Goal: Contribute content: Add original content to the website for others to see

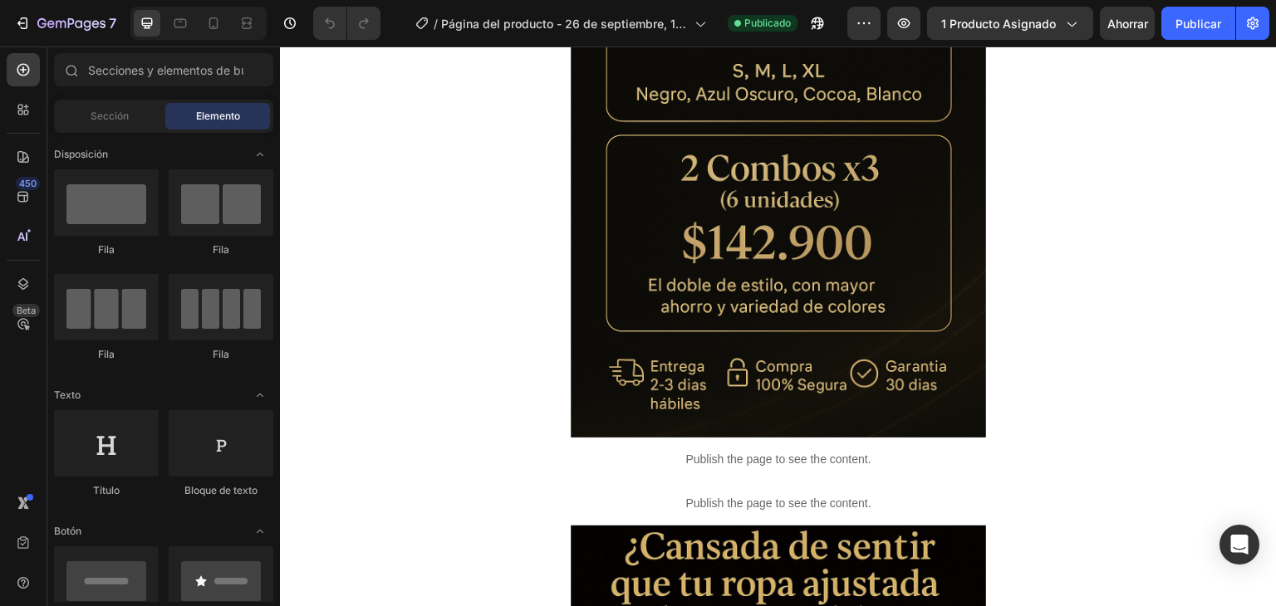
scroll to position [905, 0]
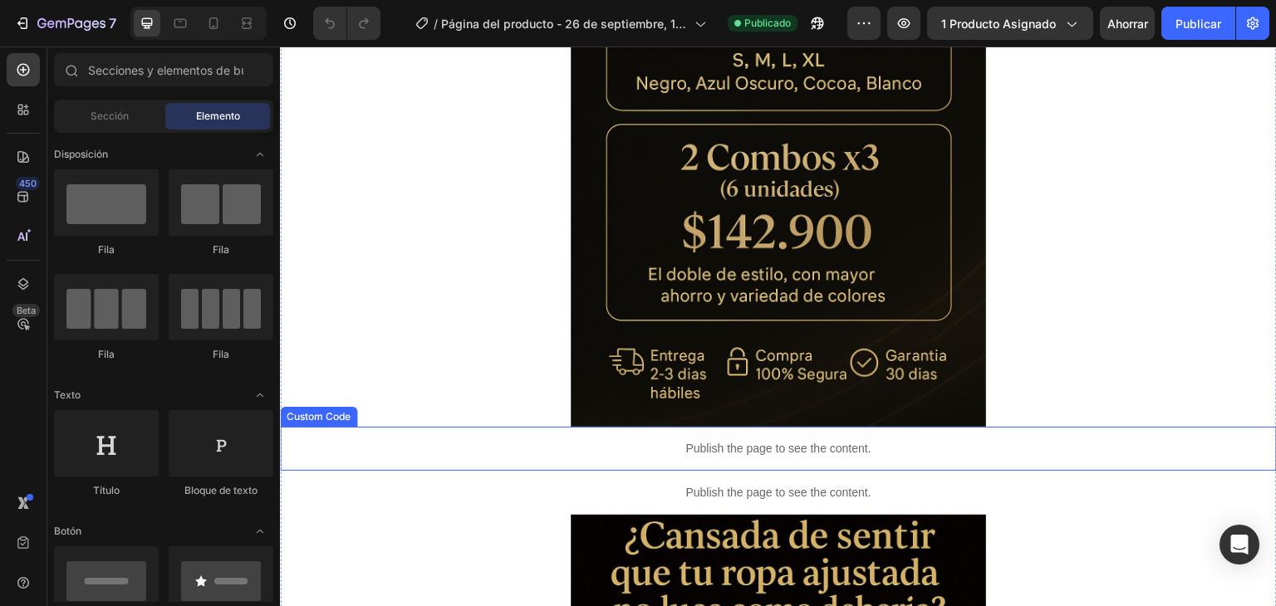
click at [824, 450] on p "Publish the page to see the content." at bounding box center [778, 448] width 997 height 17
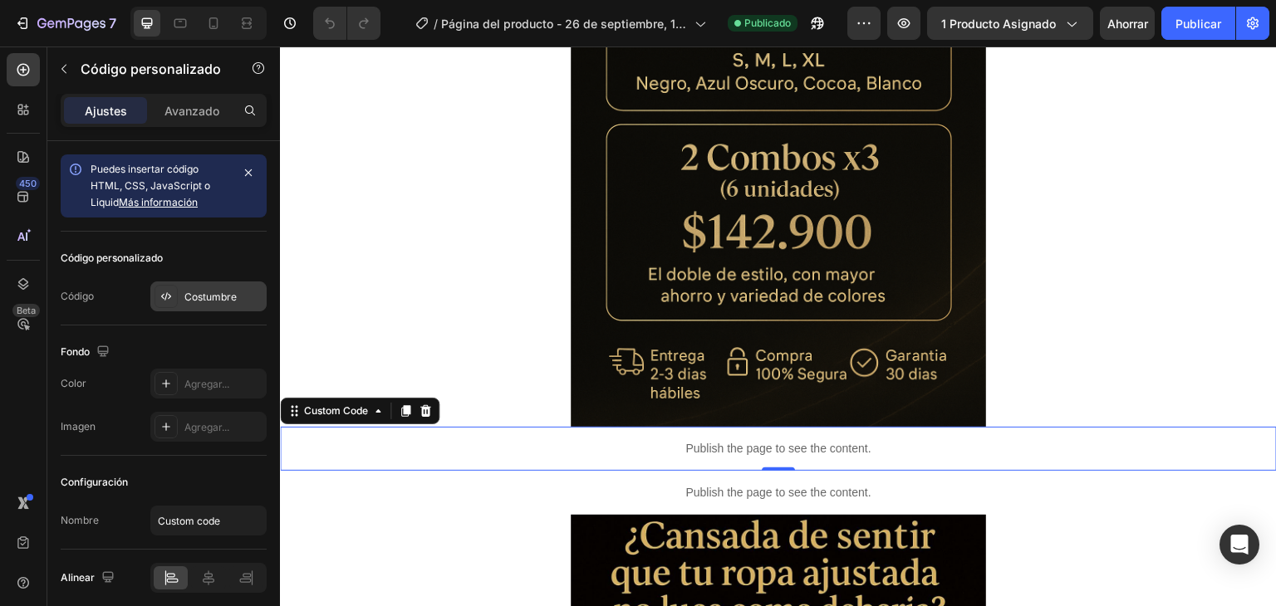
click at [206, 301] on font "Costumbre" at bounding box center [210, 297] width 52 height 12
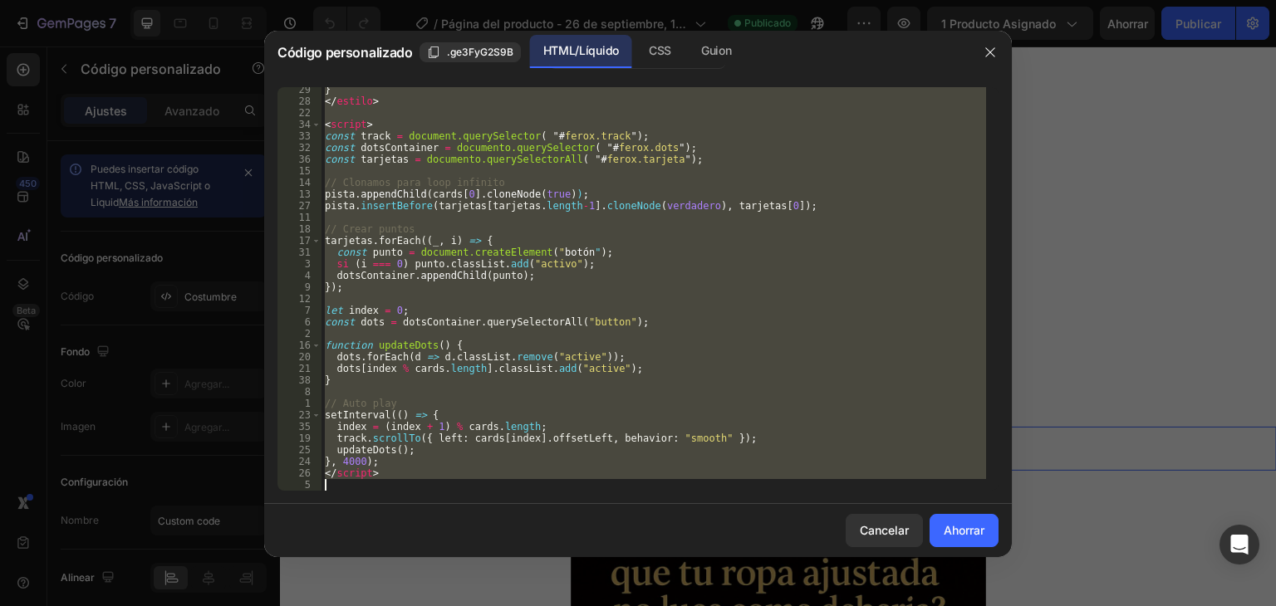
scroll to position [1434, 0]
drag, startPoint x: 324, startPoint y: 91, endPoint x: 788, endPoint y: 549, distance: 652.1
click at [788, 549] on div "Código personalizado .ge3FyG2S9B HTML/Líquido CSS Guion <section class="reviews…" at bounding box center [638, 294] width 748 height 527
type textarea "</script>"
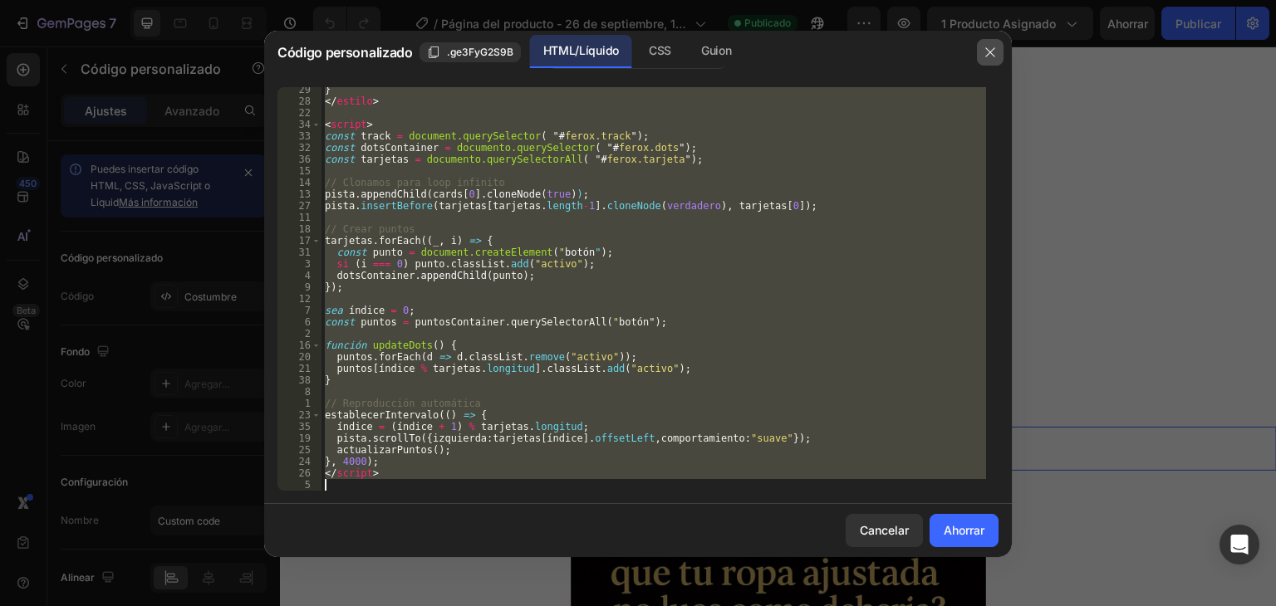
click at [990, 52] on icon "button" at bounding box center [990, 52] width 13 height 13
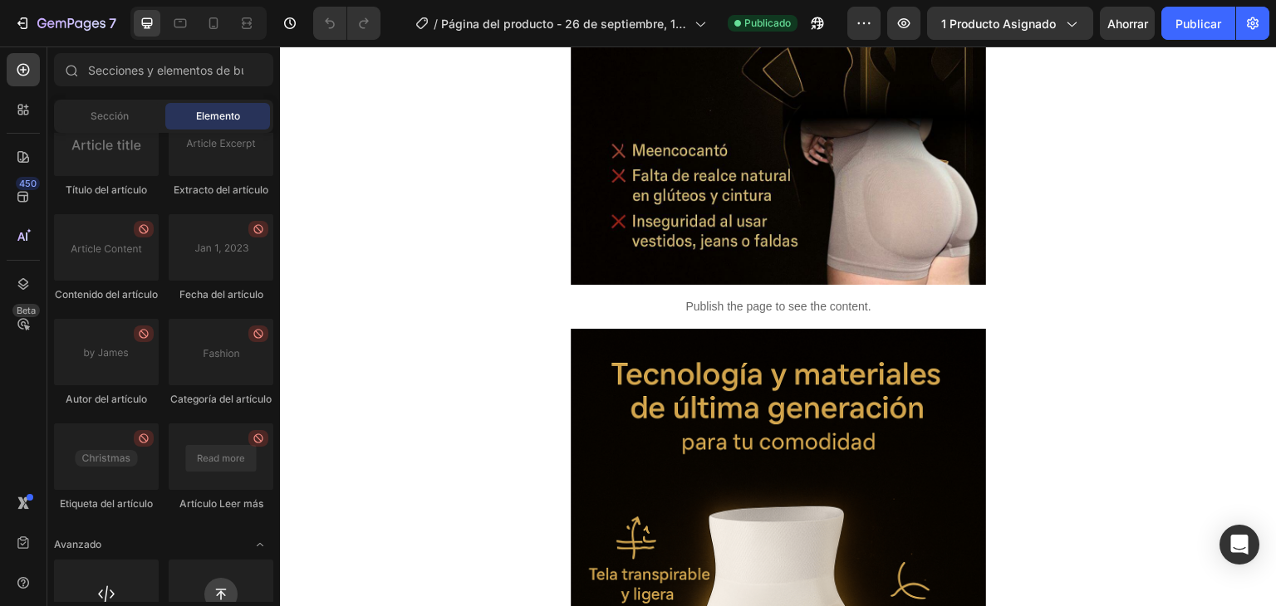
scroll to position [4818, 0]
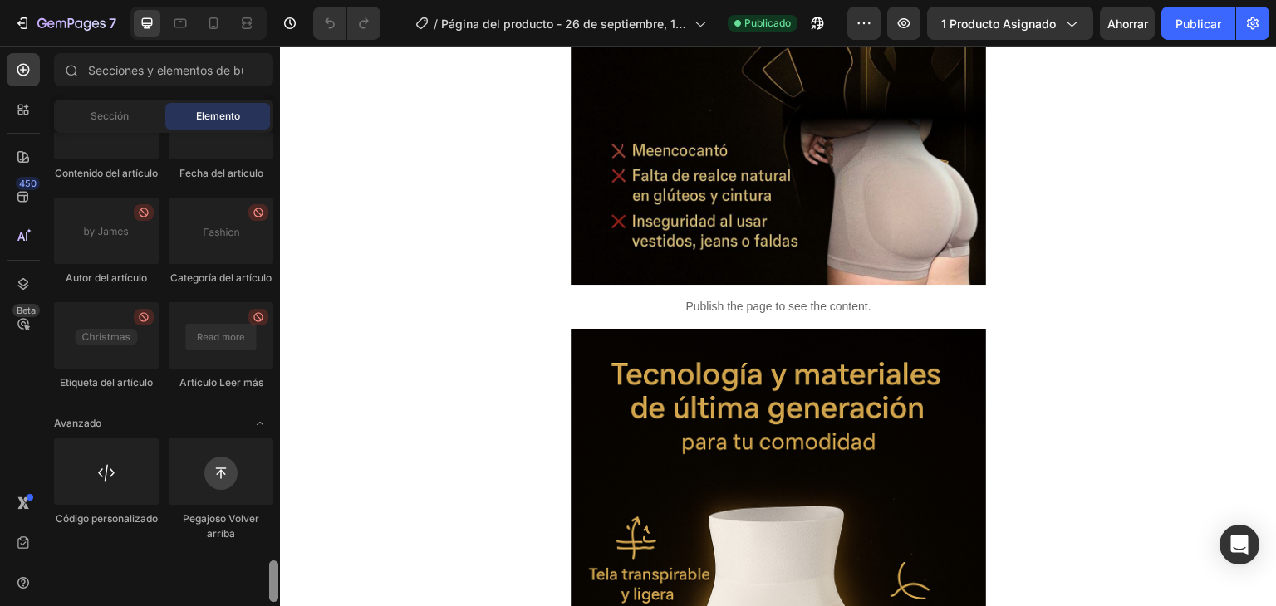
drag, startPoint x: 269, startPoint y: 154, endPoint x: 277, endPoint y: 645, distance: 491.1
click at [277, 0] on html "7 / Página del producto - [DATE] 13:07:52 Publicado Avance 1 producto asignado …" at bounding box center [638, 0] width 1276 height 0
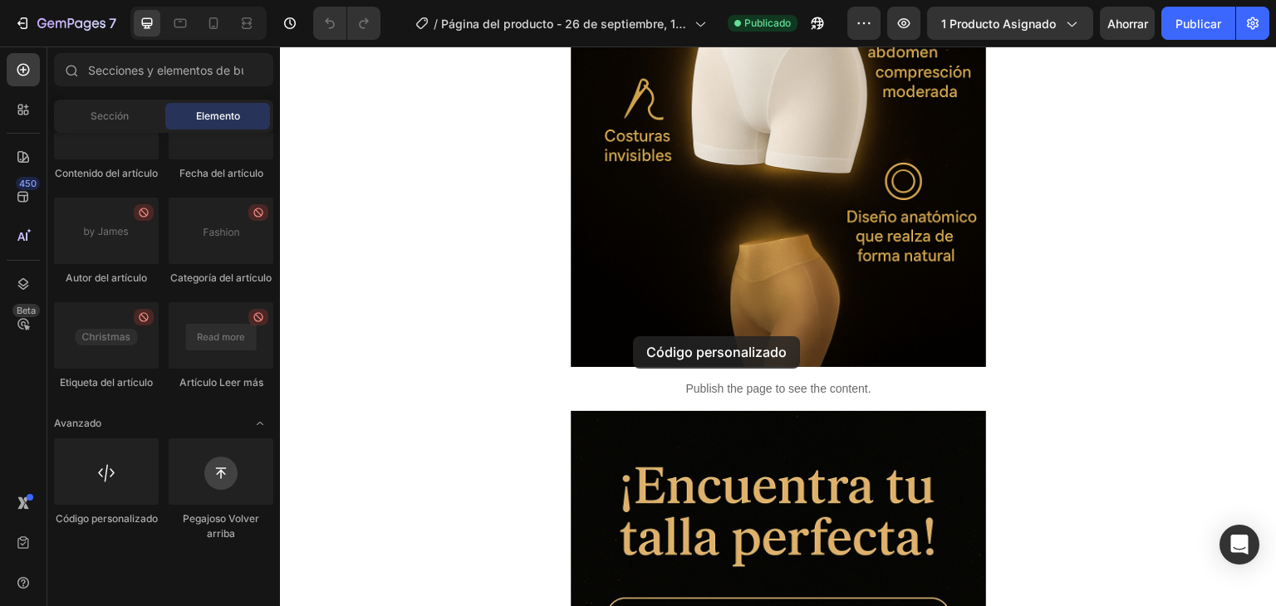
drag, startPoint x: 400, startPoint y: 567, endPoint x: 633, endPoint y: 336, distance: 327.8
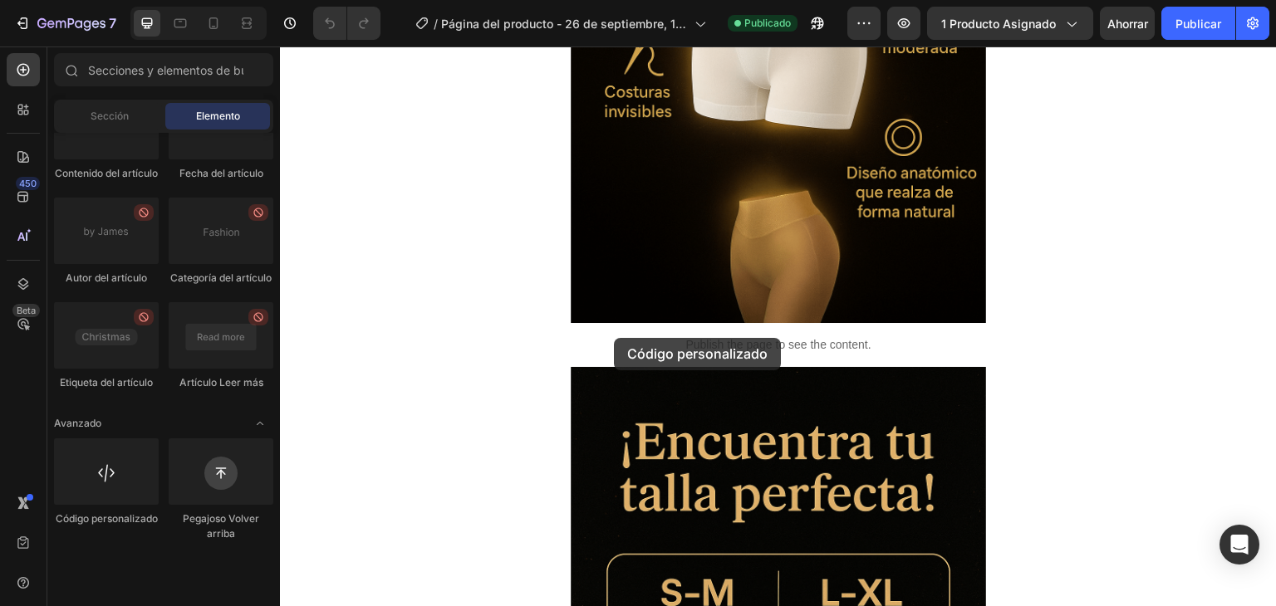
drag, startPoint x: 370, startPoint y: 583, endPoint x: 614, endPoint y: 338, distance: 346.0
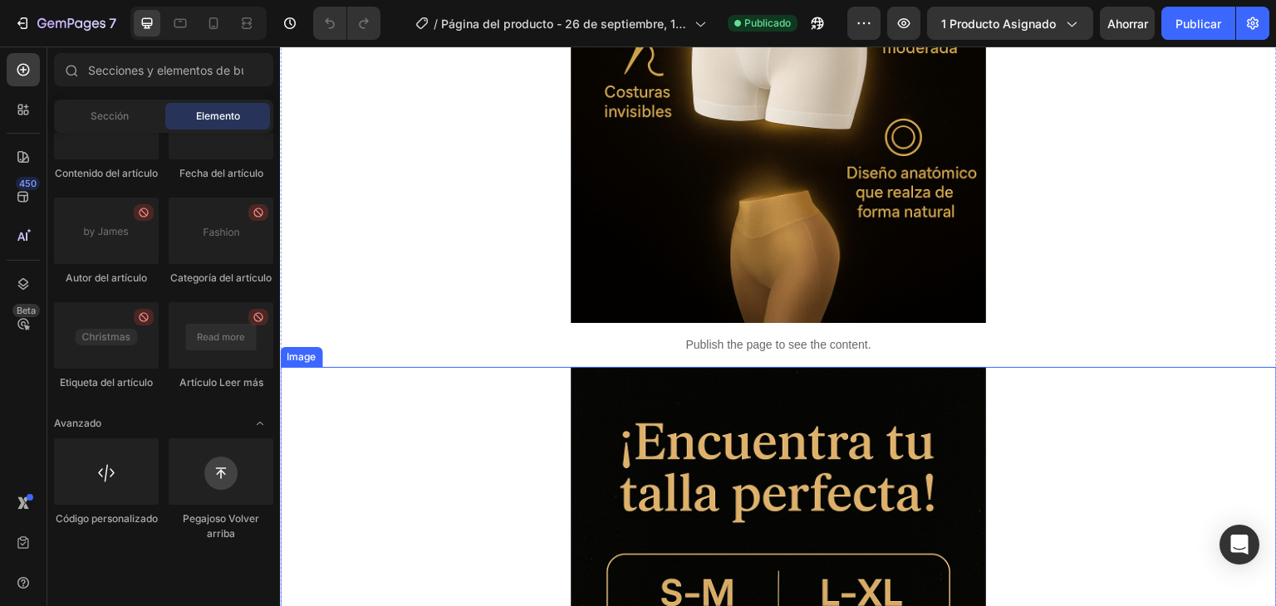
scroll to position [2453, 0]
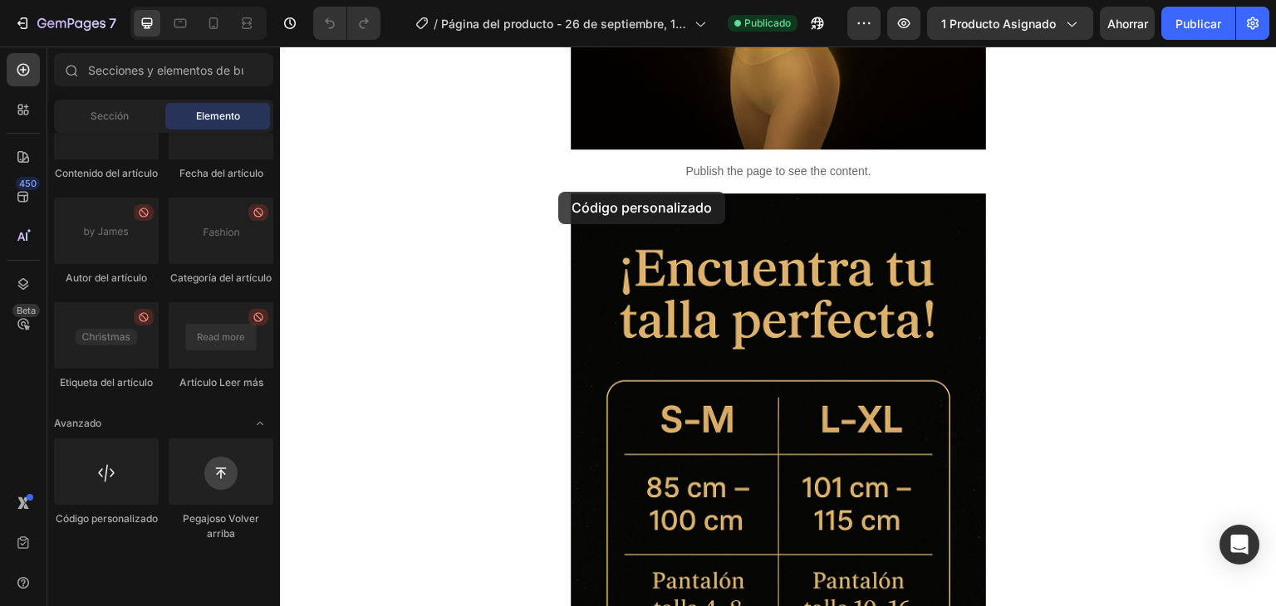
drag, startPoint x: 369, startPoint y: 559, endPoint x: 619, endPoint y: 137, distance: 490.6
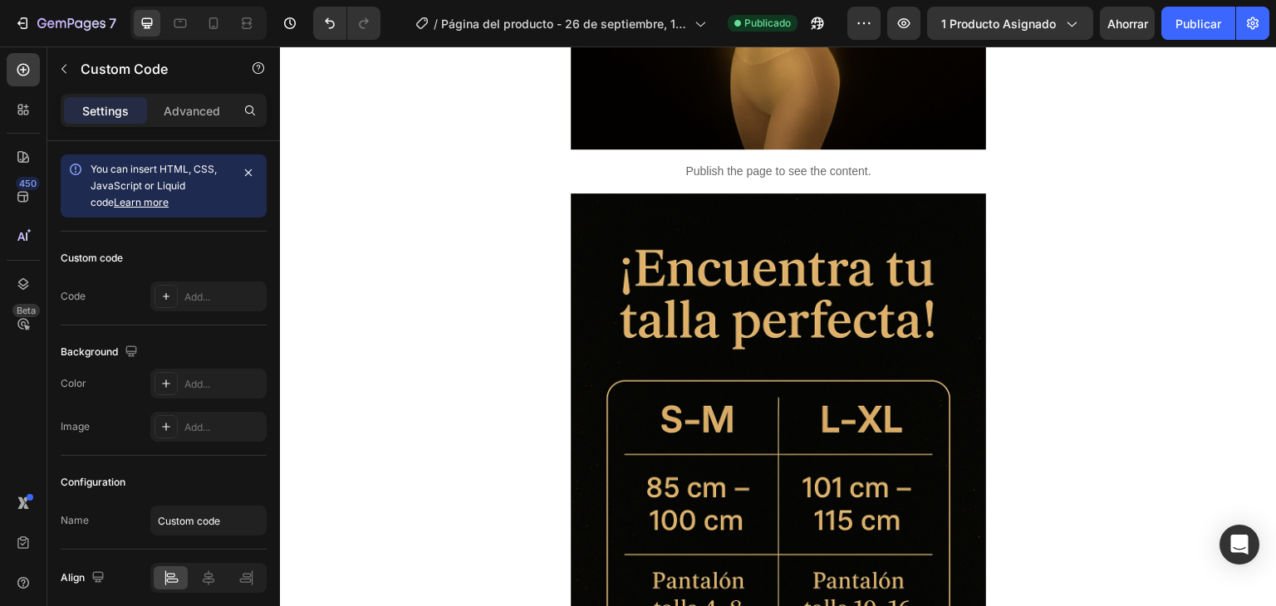
scroll to position [2526, 0]
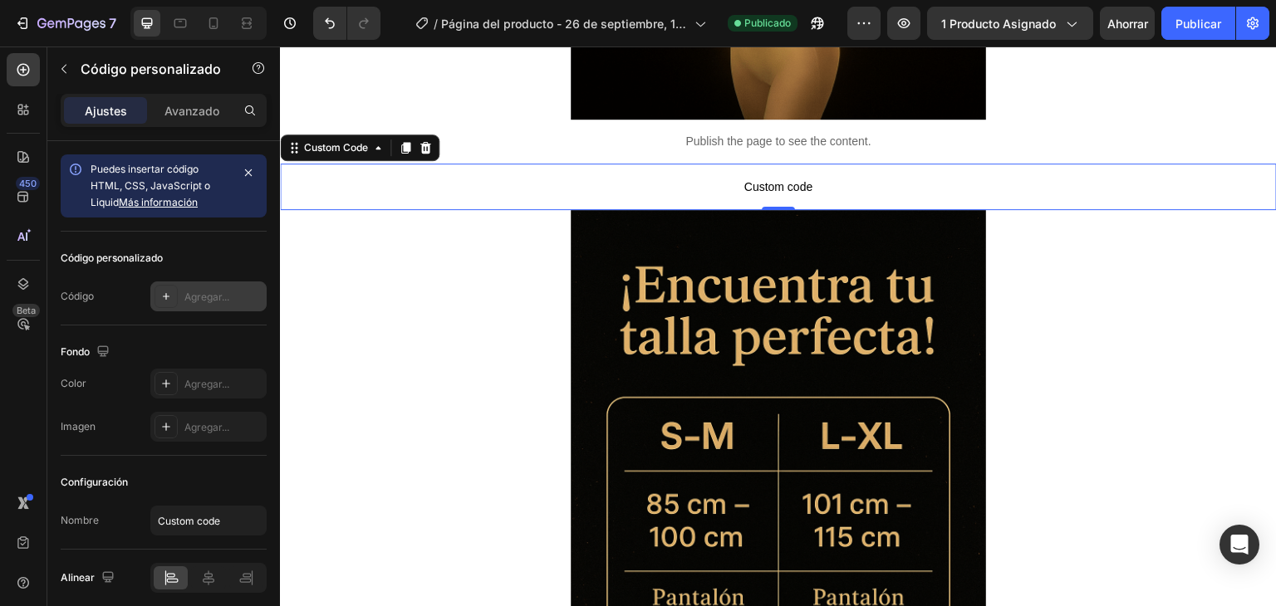
click at [200, 300] on font "Agregar..." at bounding box center [206, 297] width 45 height 12
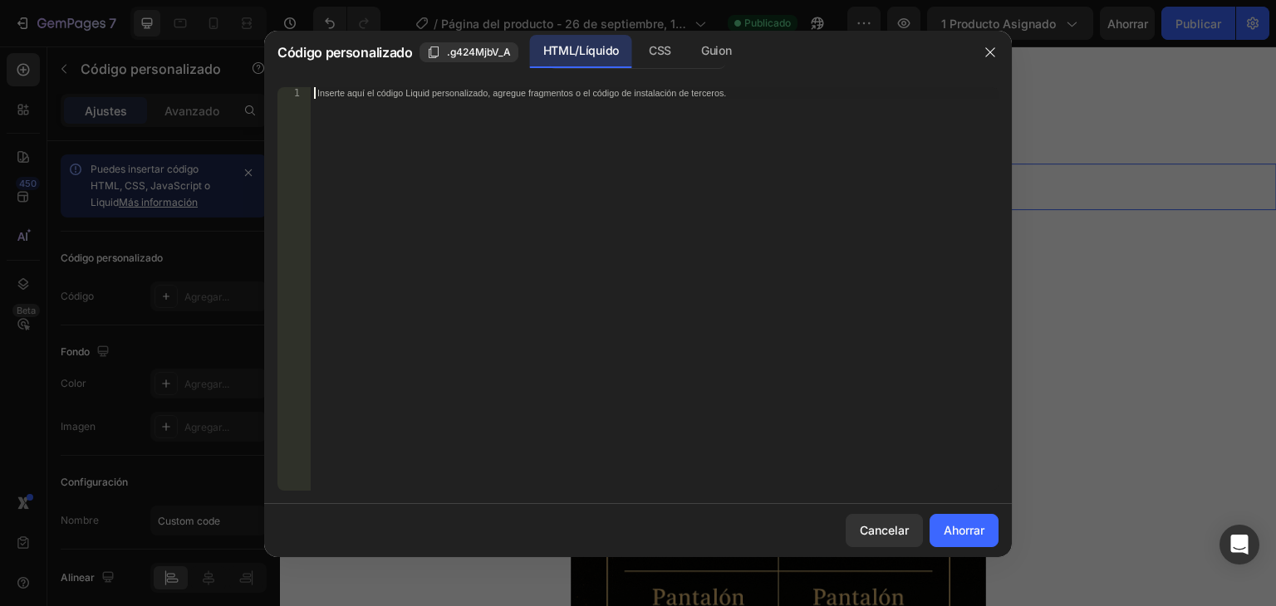
click at [442, 110] on div "Inserte aquí el código Liquid personalizado, agregue fragmentos o el código de …" at bounding box center [655, 300] width 688 height 427
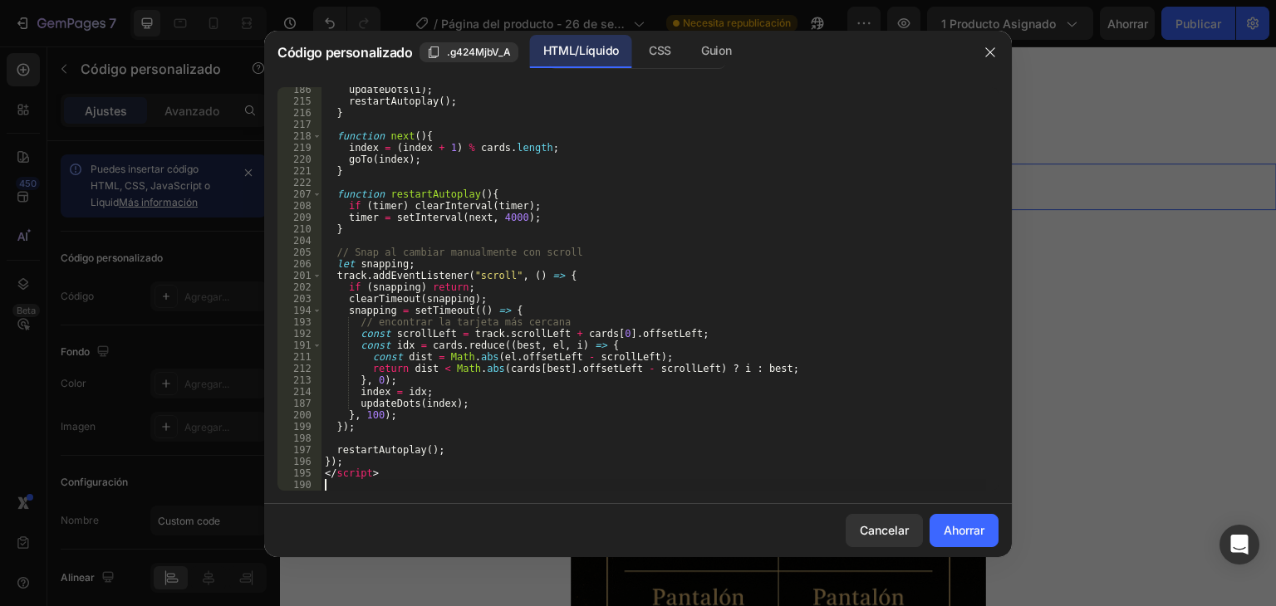
scroll to position [2178, 0]
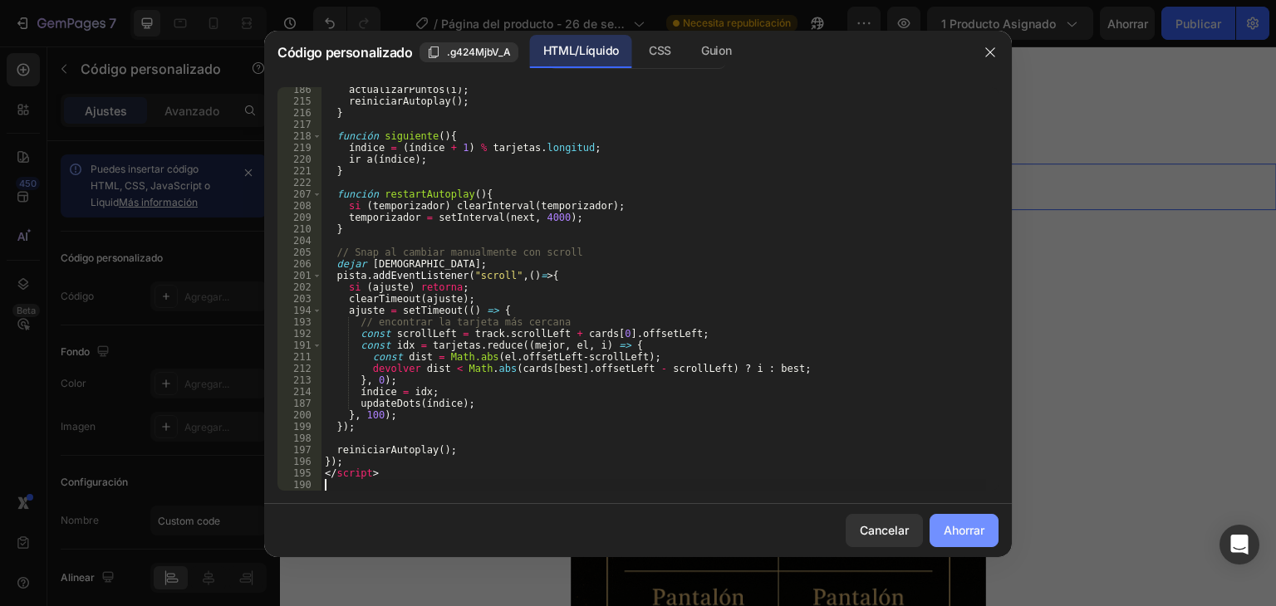
click at [960, 533] on font "Ahorrar" at bounding box center [964, 530] width 41 height 14
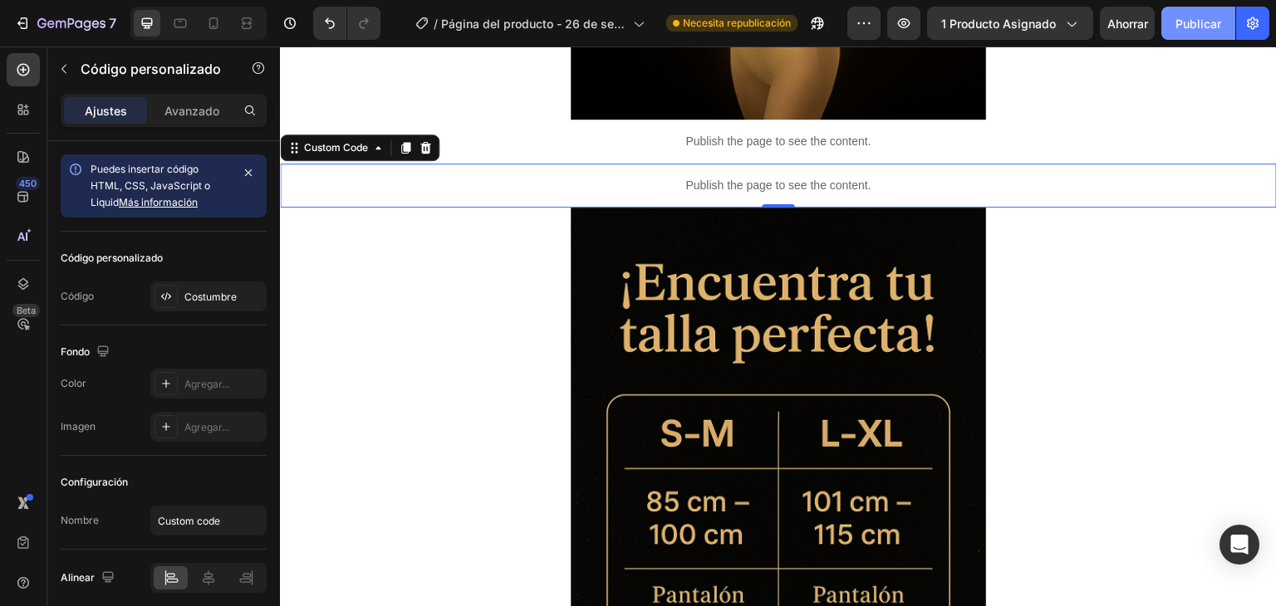
click at [1210, 22] on font "Publicar" at bounding box center [1199, 24] width 46 height 14
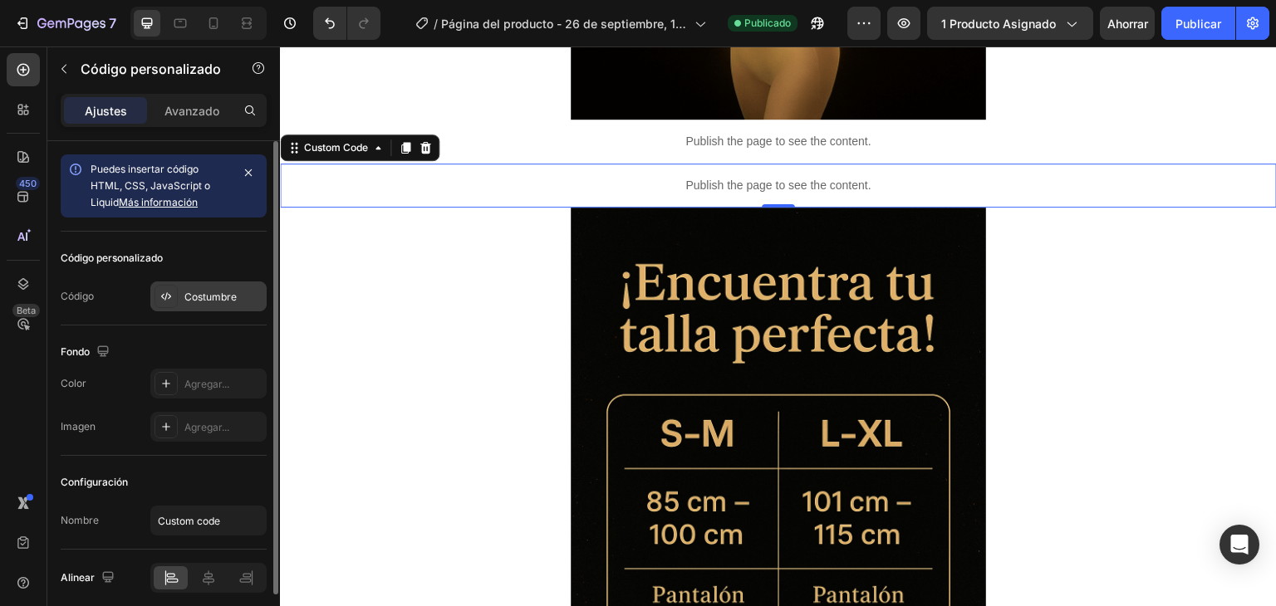
click at [205, 293] on font "Costumbre" at bounding box center [210, 297] width 52 height 12
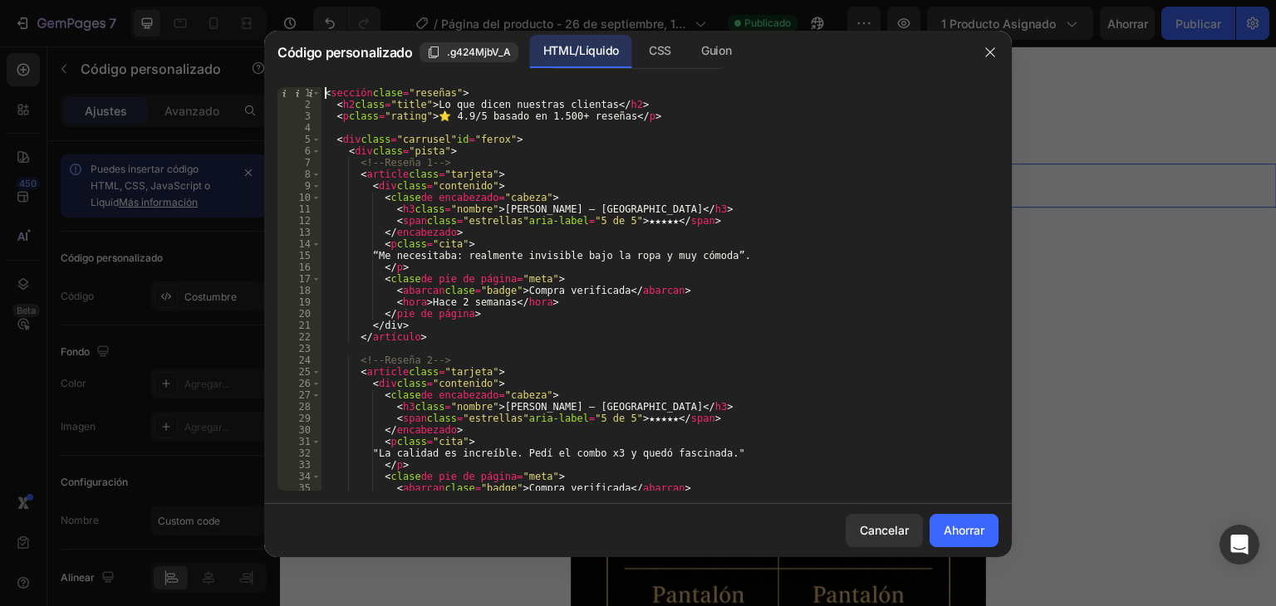
click at [322, 91] on div "<section class="reviews"> 1 2 3 4 5 6 7 8 9 10 11 12 13 14 15 16 17 18 19 20 21…" at bounding box center [637, 289] width 721 height 404
drag, startPoint x: 322, startPoint y: 91, endPoint x: 385, endPoint y: 92, distance: 63.2
click at [385, 92] on div "<section class="reviews"> 1 2 3 4 5 6 7 8 9 10 11 12 13 14 15 16 17 18 19 20 21…" at bounding box center [637, 289] width 721 height 404
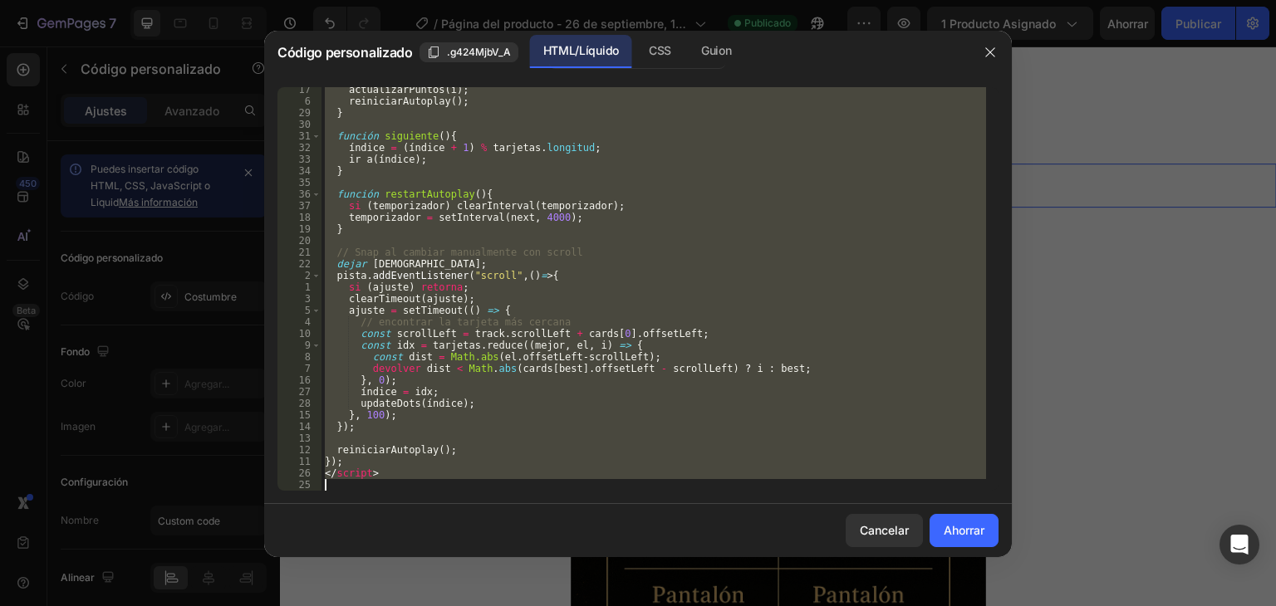
drag, startPoint x: 322, startPoint y: 91, endPoint x: 661, endPoint y: 490, distance: 523.4
click at [661, 490] on div "<section class="reviews"> 17 6 29 30 31 32 33 34 35 36 37 18 19 20 21 22 2 1 3 …" at bounding box center [638, 289] width 748 height 430
type textarea "</script>"
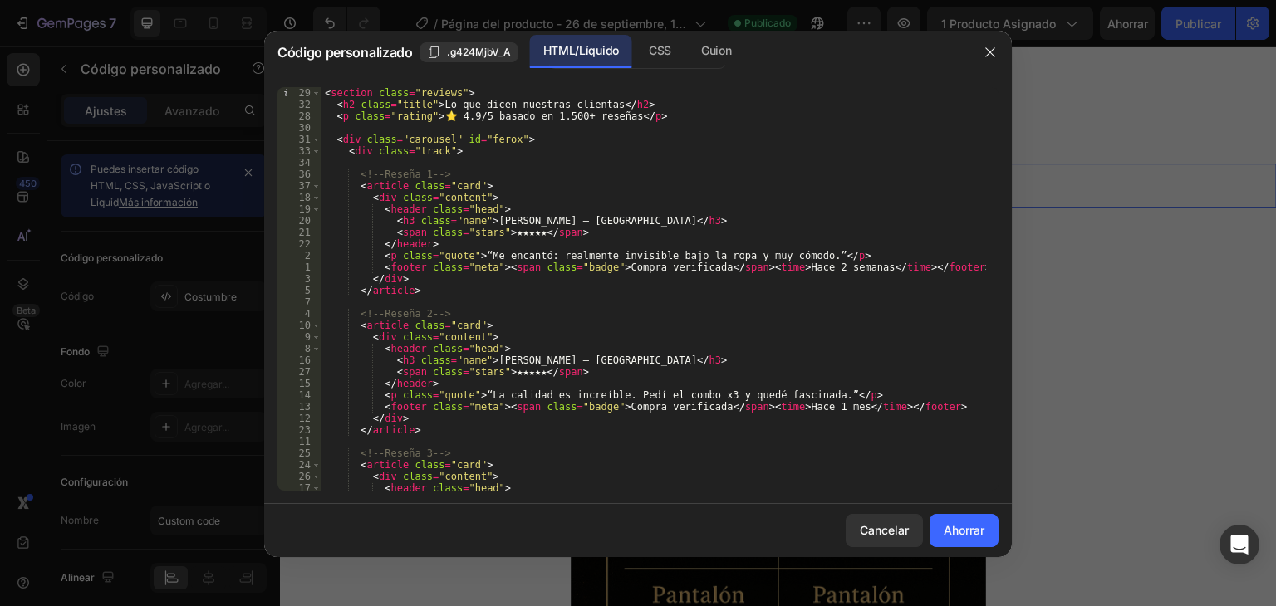
scroll to position [0, 0]
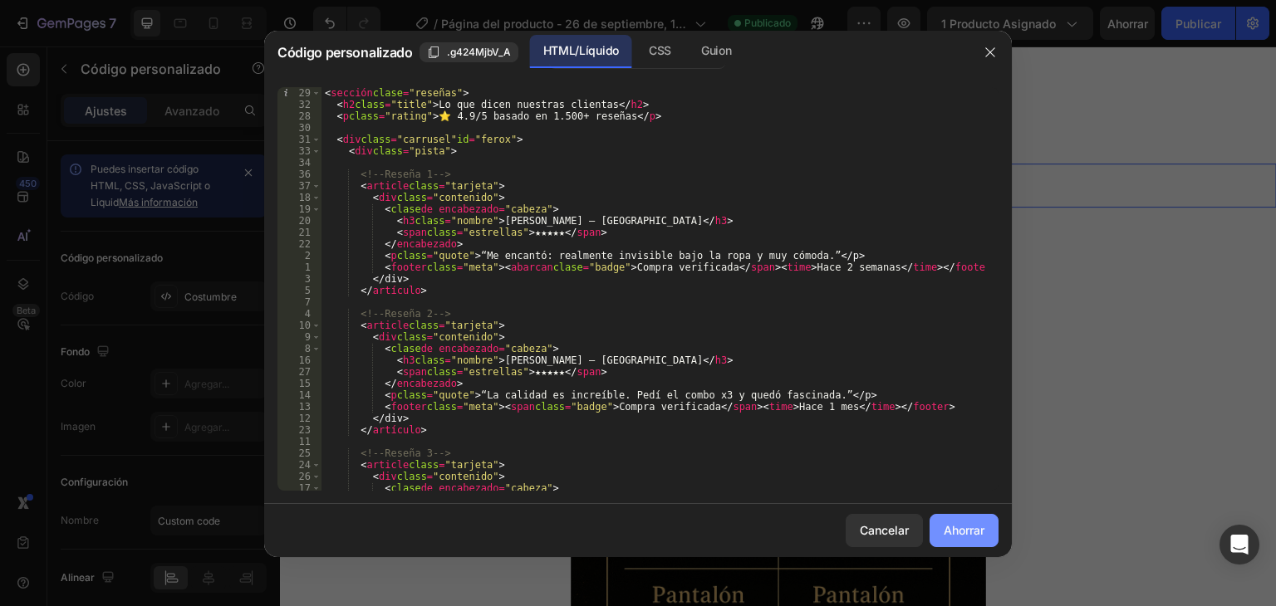
click at [958, 533] on font "Ahorrar" at bounding box center [964, 530] width 41 height 14
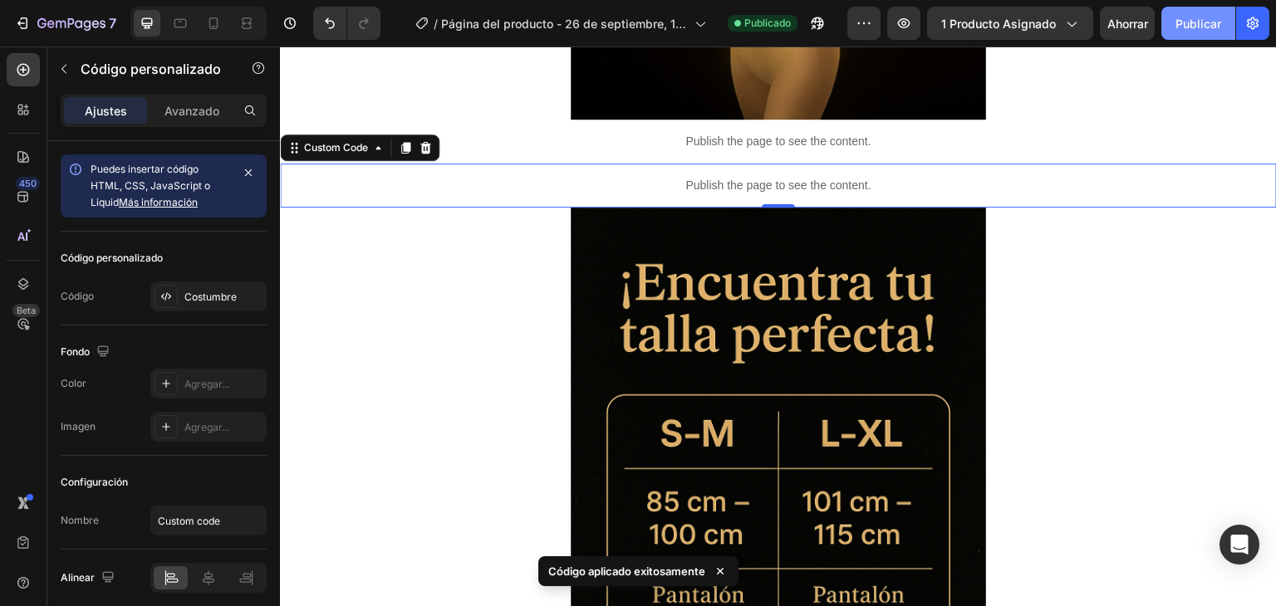
click at [1195, 27] on font "Publicar" at bounding box center [1199, 24] width 46 height 14
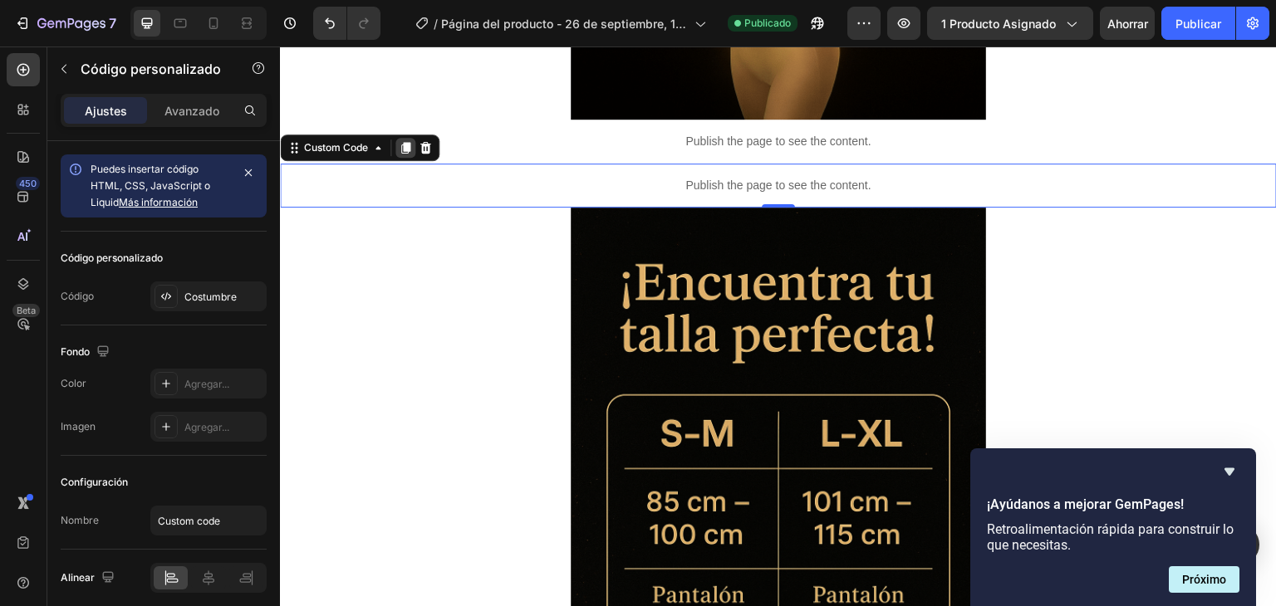
click at [410, 144] on icon at bounding box center [405, 148] width 9 height 12
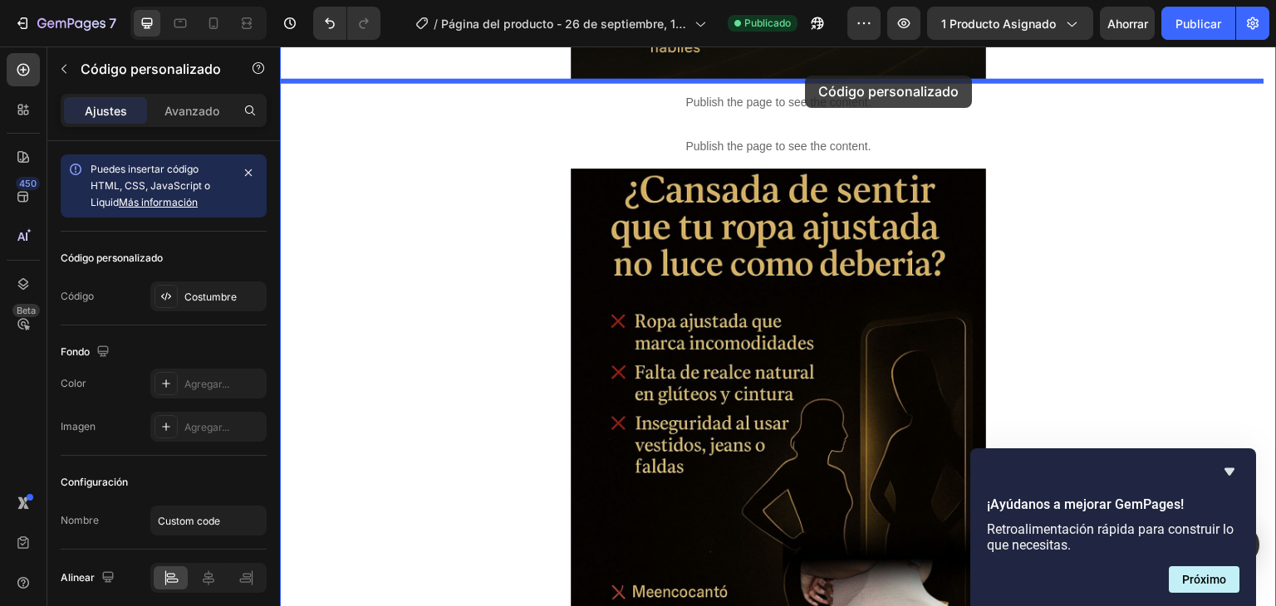
scroll to position [1082, 0]
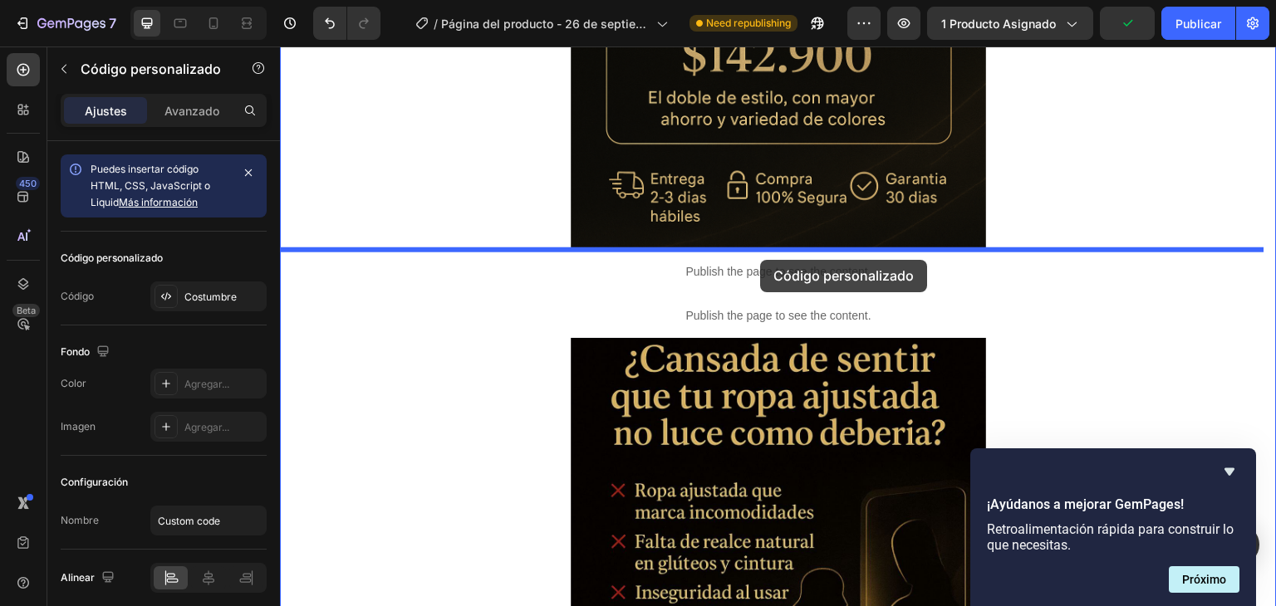
drag, startPoint x: 876, startPoint y: 195, endPoint x: 760, endPoint y: 260, distance: 132.4
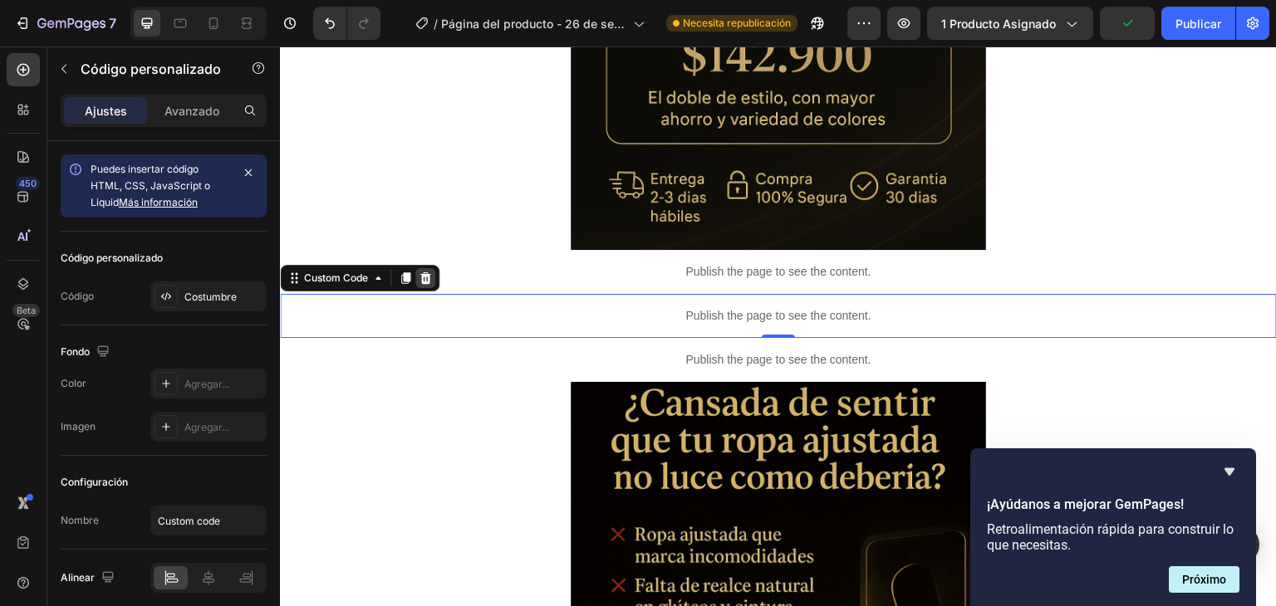
click at [429, 274] on icon at bounding box center [425, 278] width 11 height 12
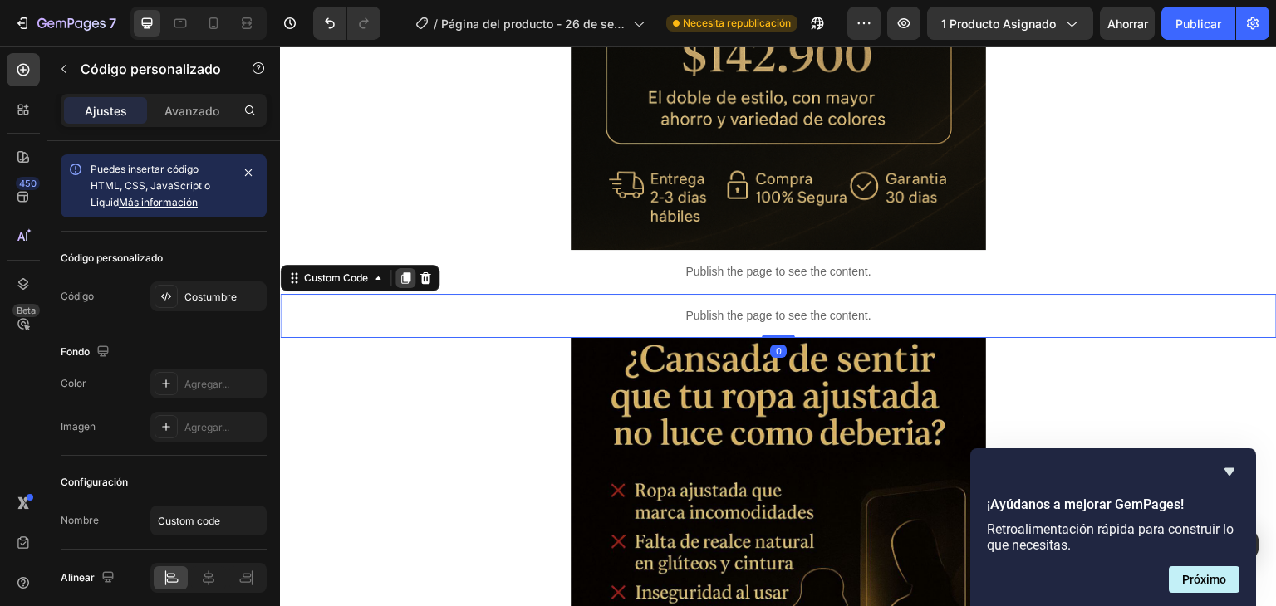
click at [405, 277] on icon at bounding box center [405, 278] width 9 height 12
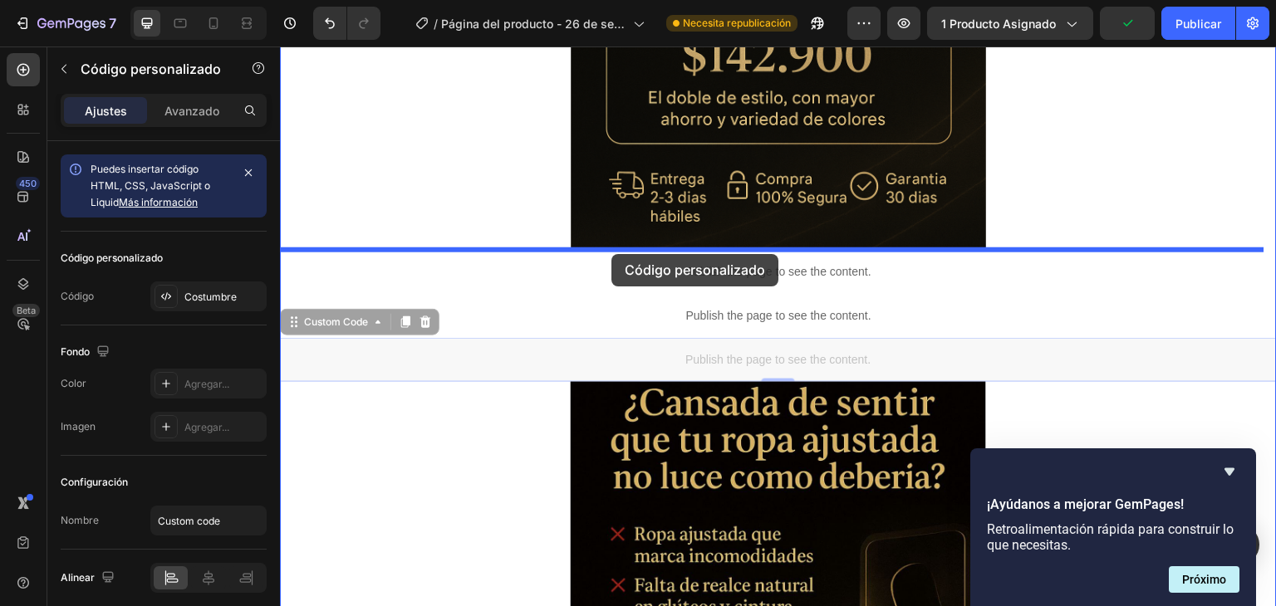
drag, startPoint x: 628, startPoint y: 355, endPoint x: 611, endPoint y: 254, distance: 101.9
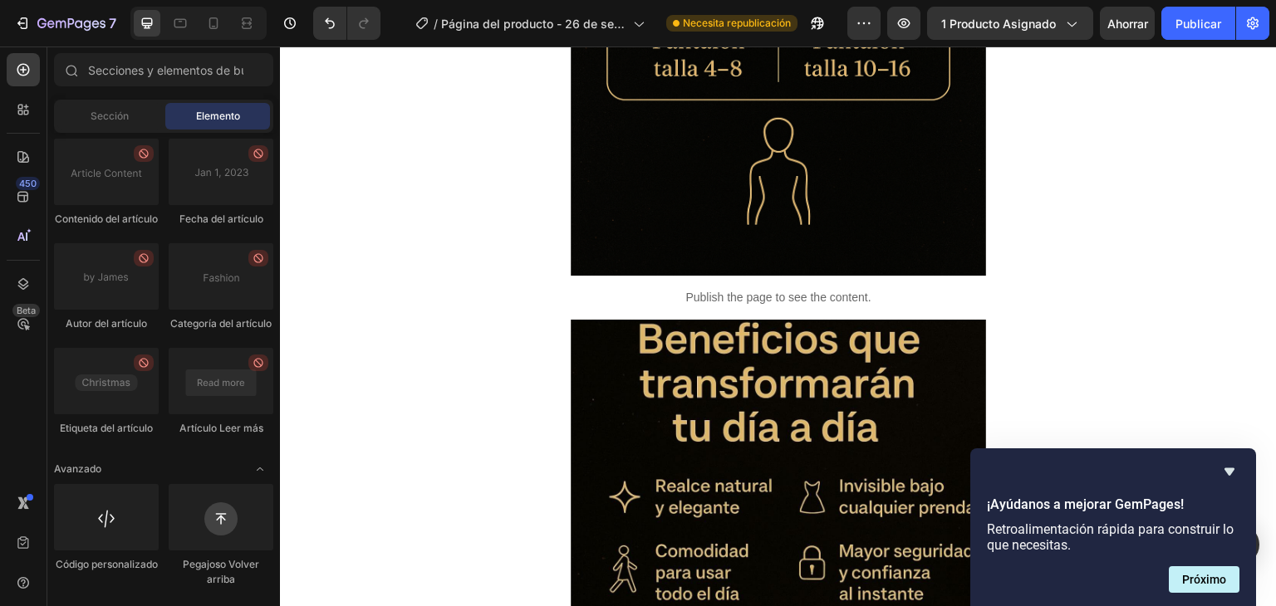
scroll to position [3114, 0]
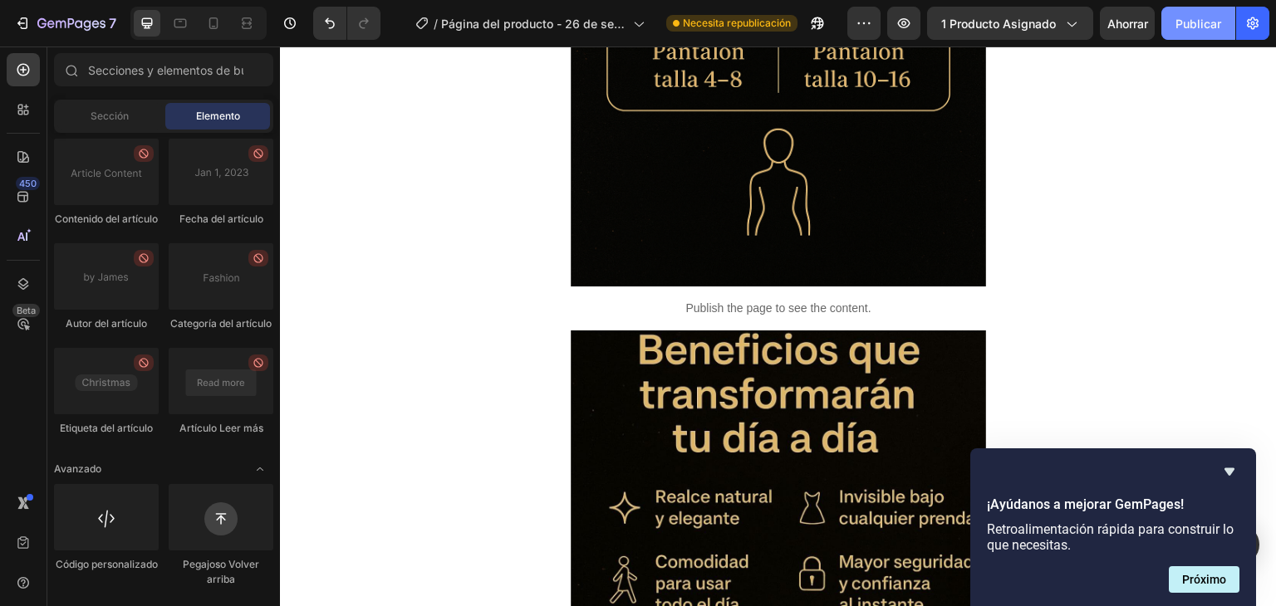
click at [1201, 31] on font "Publicar" at bounding box center [1199, 23] width 46 height 17
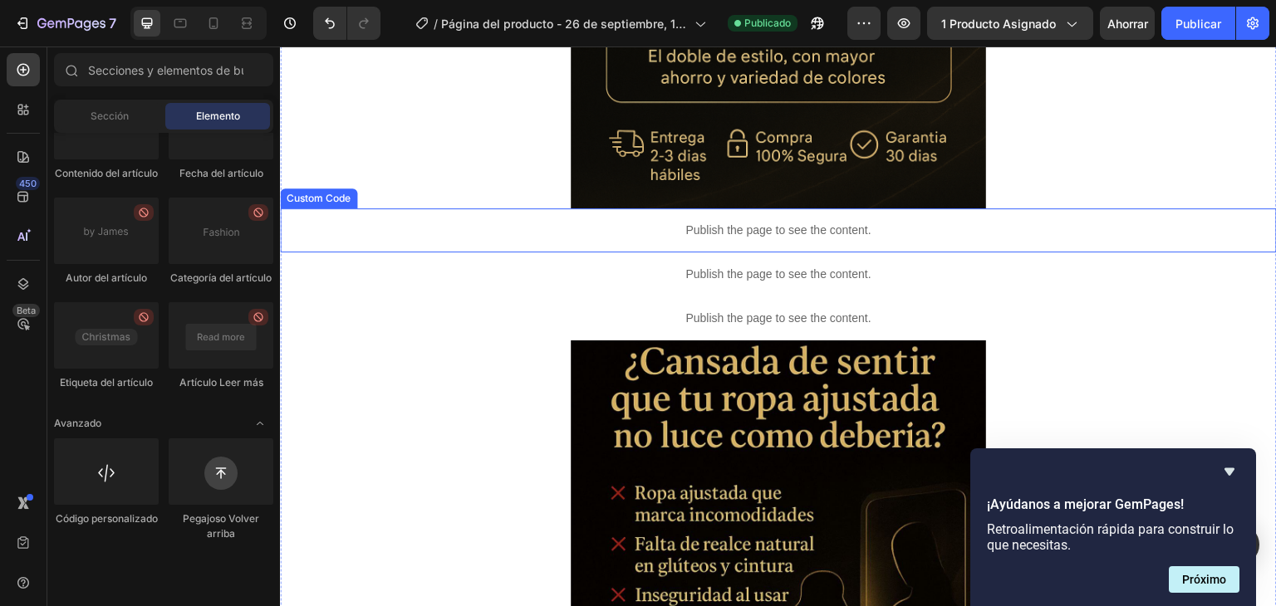
scroll to position [1128, 0]
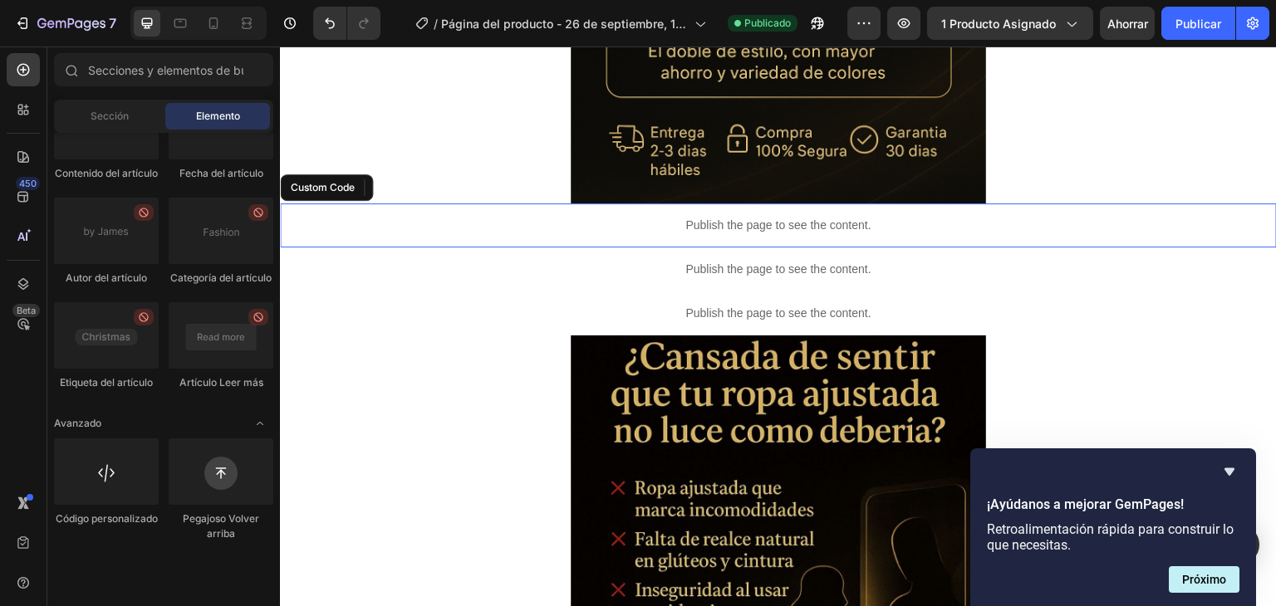
click at [930, 222] on p "Publish the page to see the content." at bounding box center [778, 225] width 997 height 17
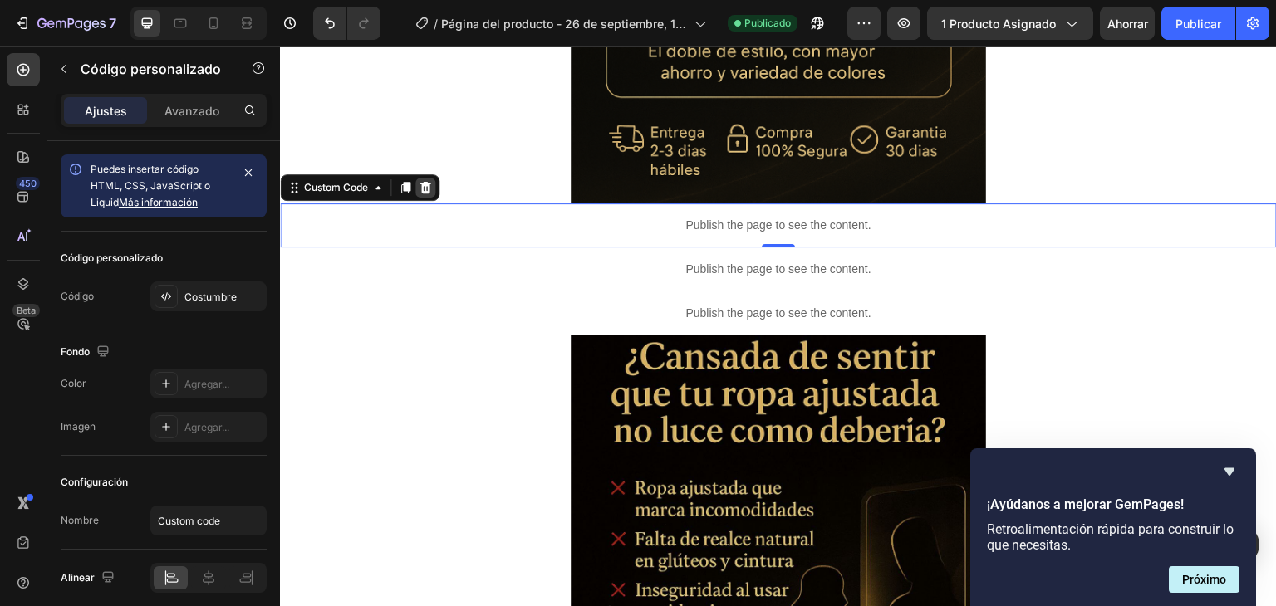
click at [428, 188] on icon at bounding box center [425, 187] width 13 height 13
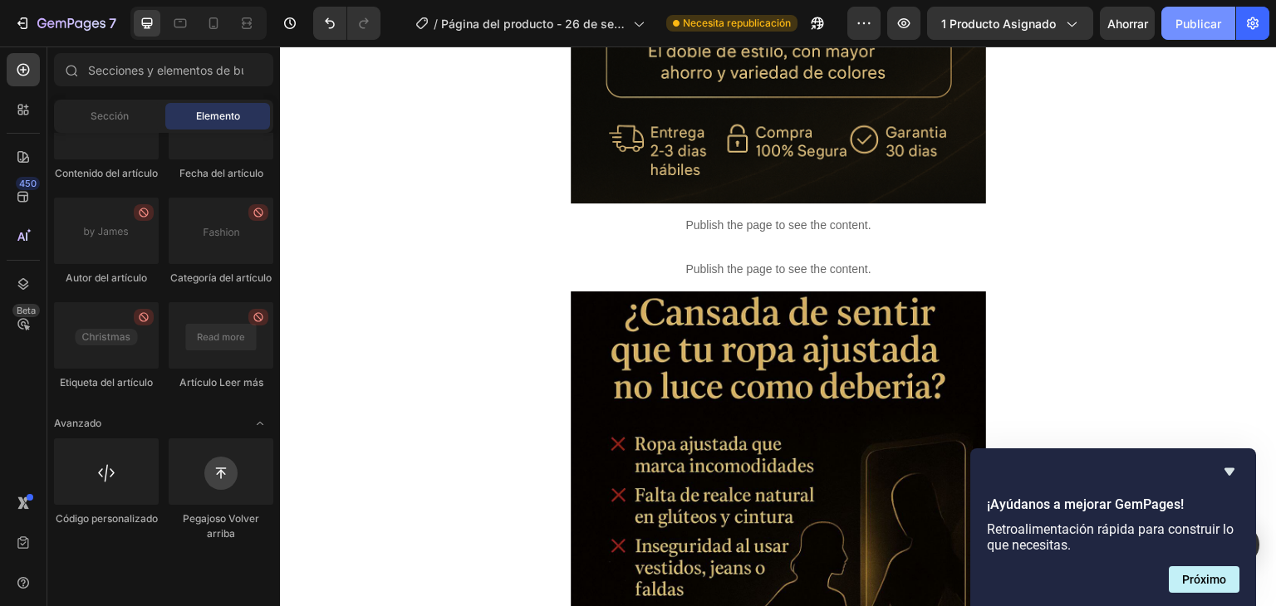
click at [1185, 33] on button "Publicar" at bounding box center [1198, 23] width 74 height 33
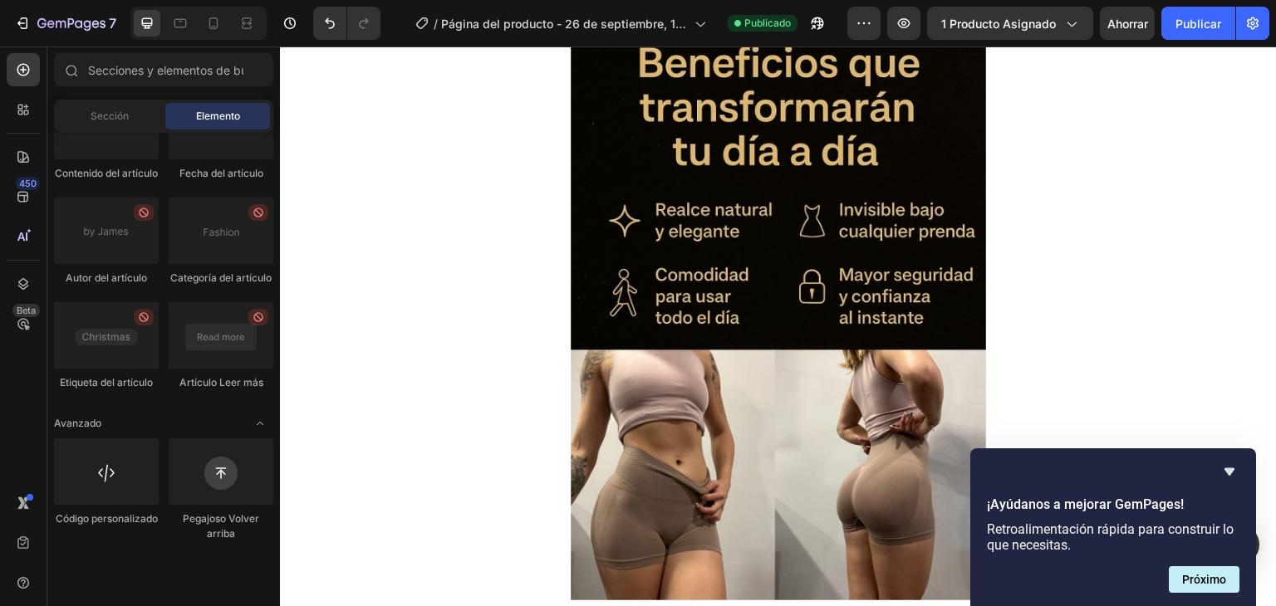
scroll to position [3189, 0]
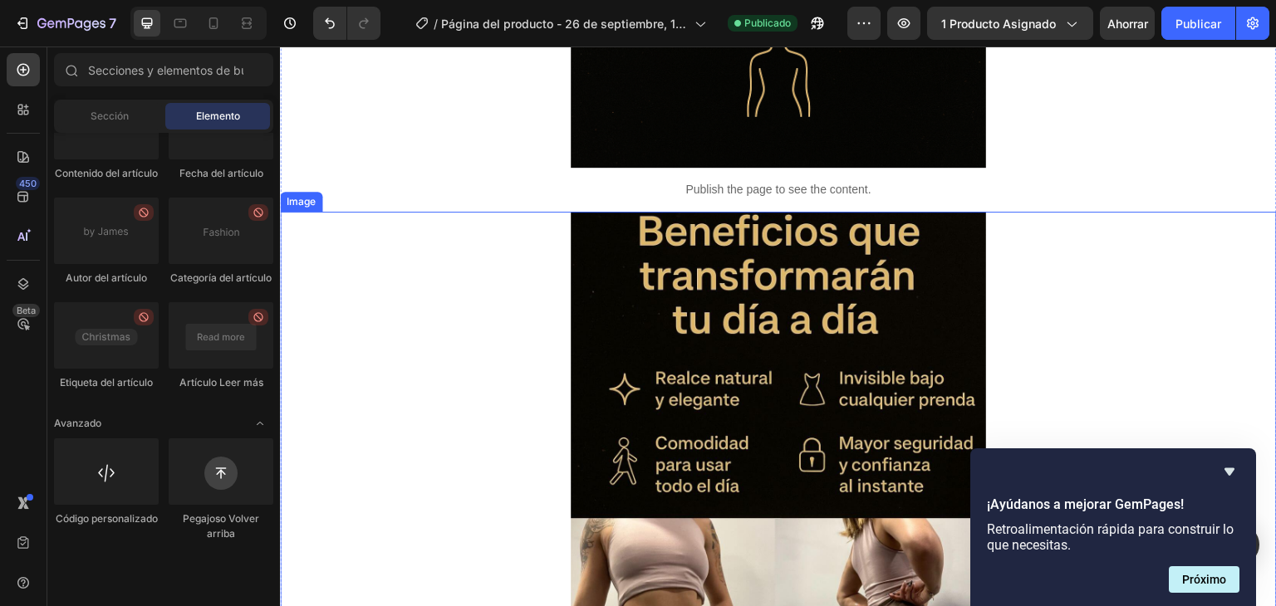
click at [832, 439] on img at bounding box center [778, 490] width 415 height 557
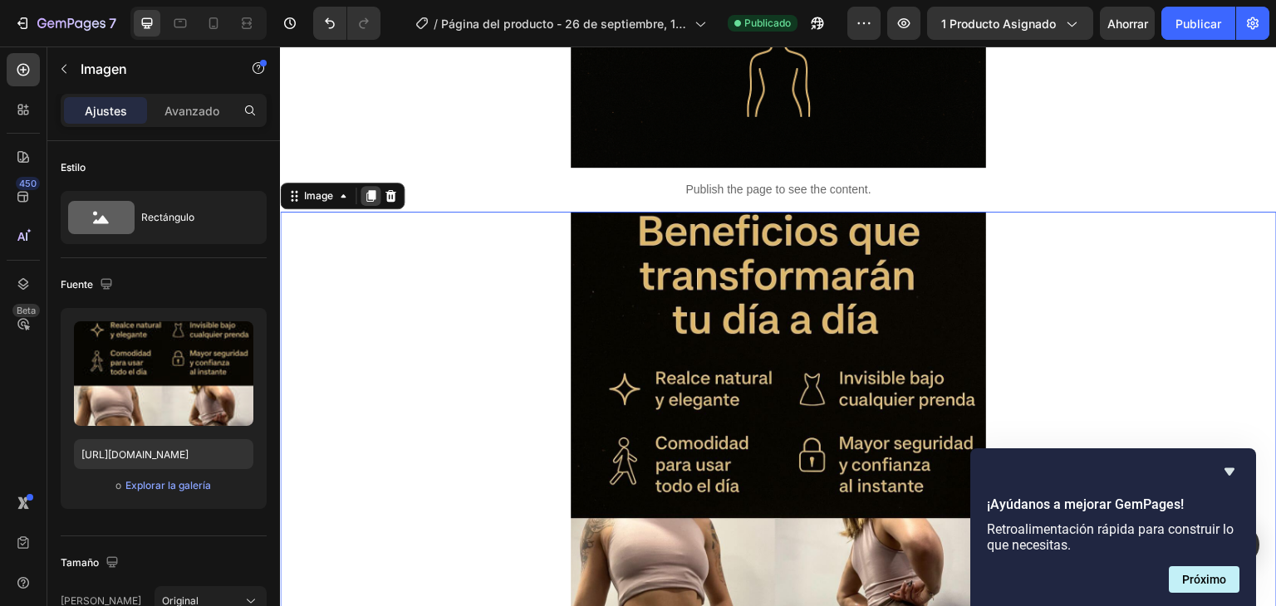
click at [376, 196] on icon at bounding box center [370, 195] width 13 height 13
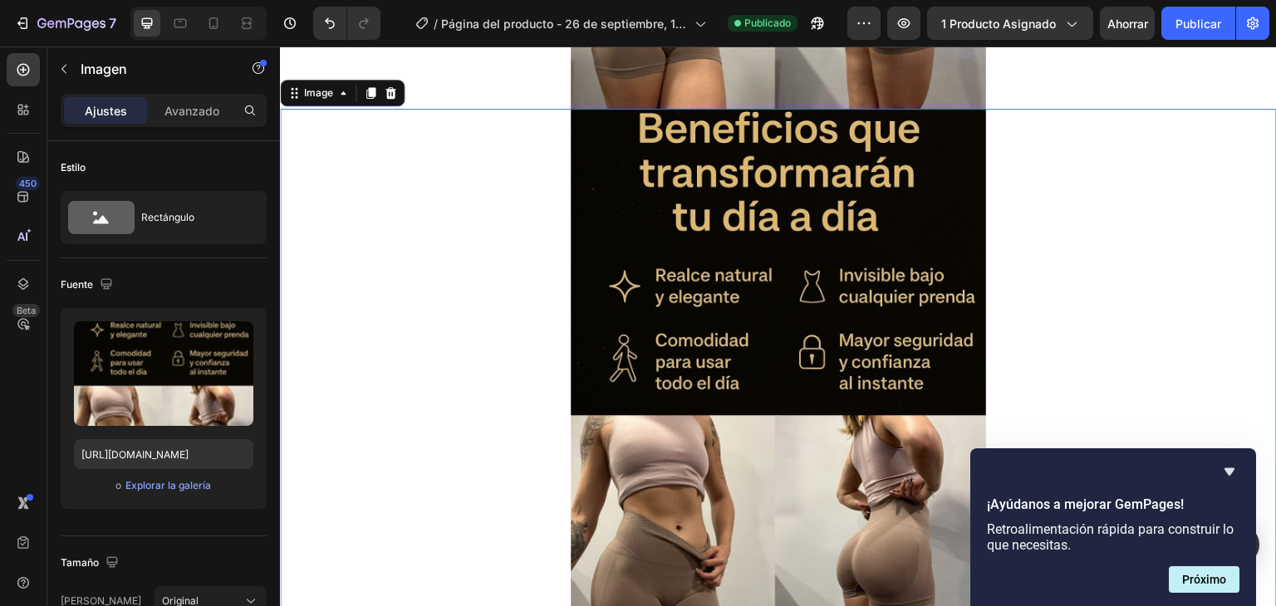
scroll to position [3852, 0]
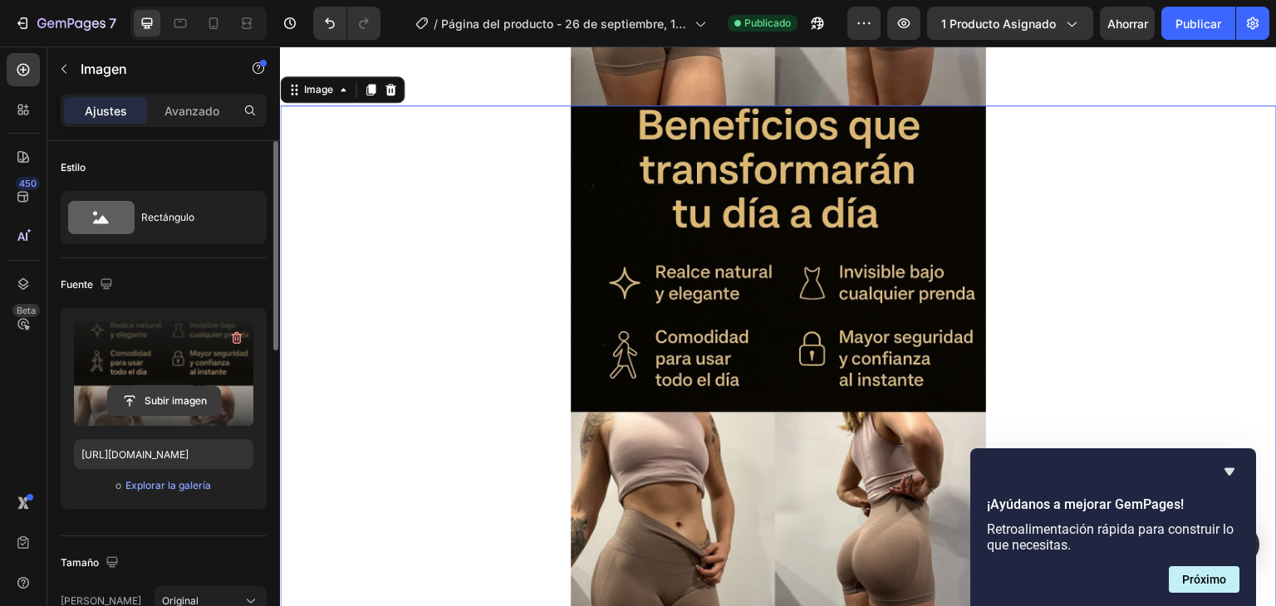
click at [183, 402] on input "file" at bounding box center [164, 401] width 112 height 28
click at [169, 397] on input "file" at bounding box center [164, 401] width 112 height 28
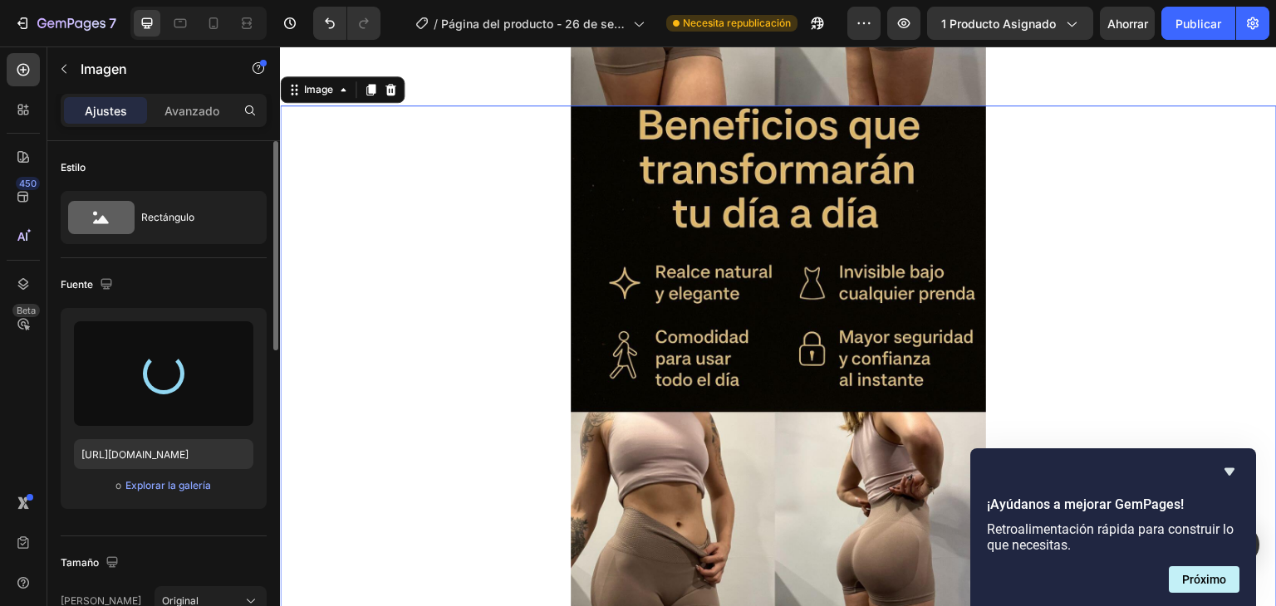
type input "[URL][DOMAIN_NAME]"
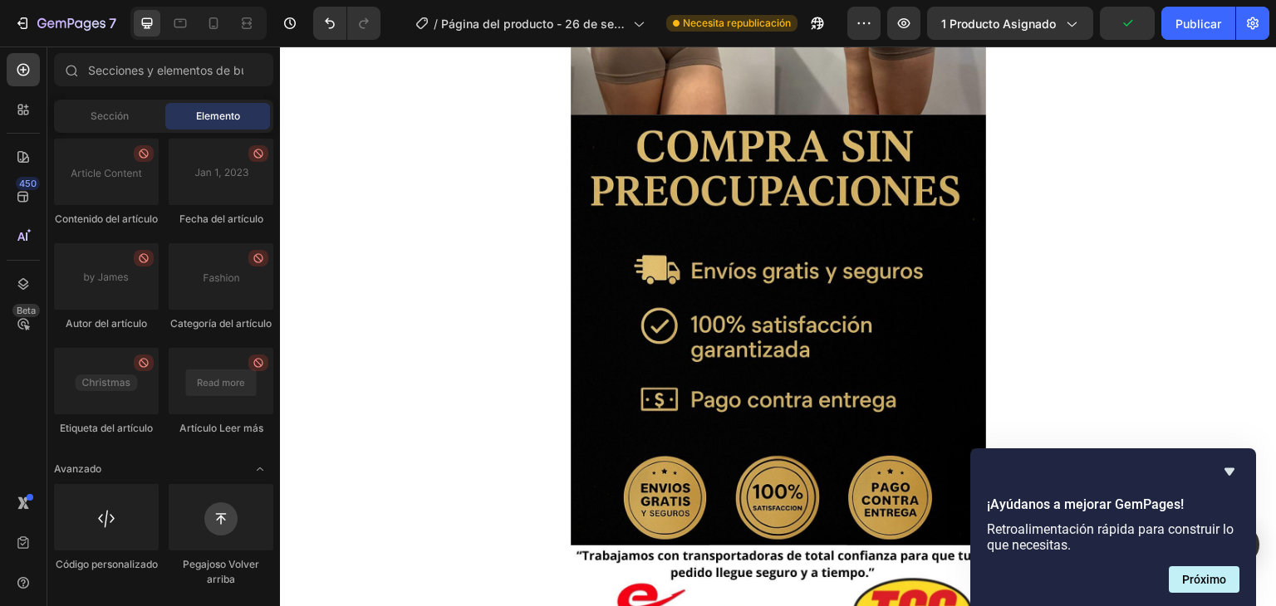
scroll to position [3812, 0]
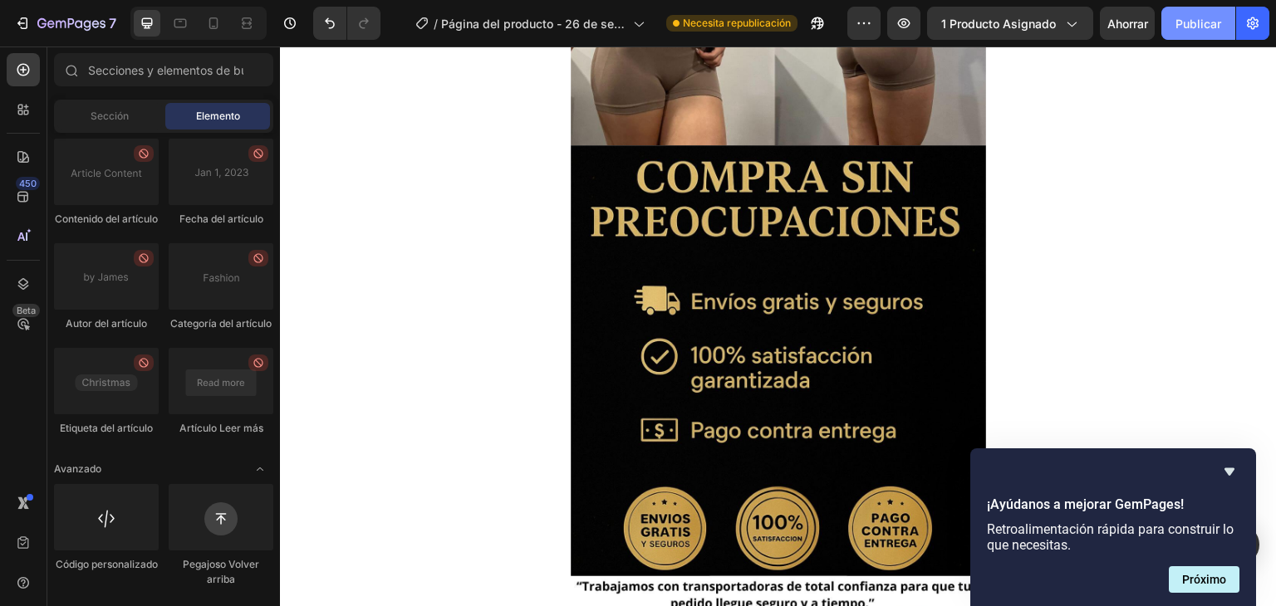
click at [1200, 31] on font "Publicar" at bounding box center [1199, 23] width 46 height 17
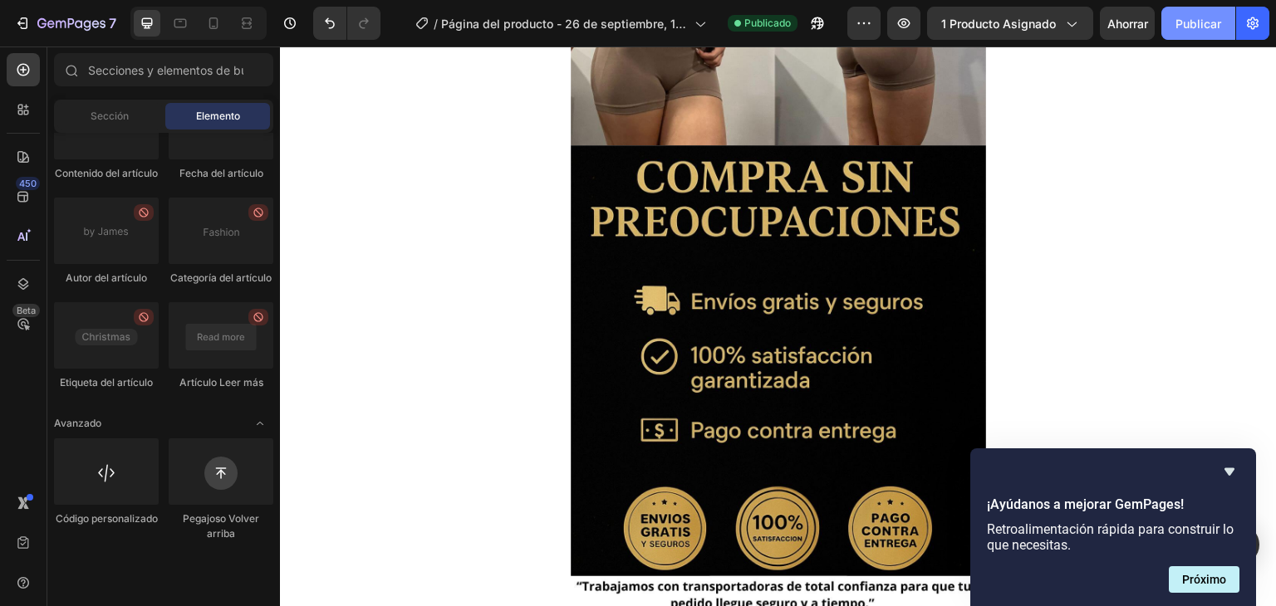
click at [1206, 29] on font "Publicar" at bounding box center [1199, 24] width 46 height 14
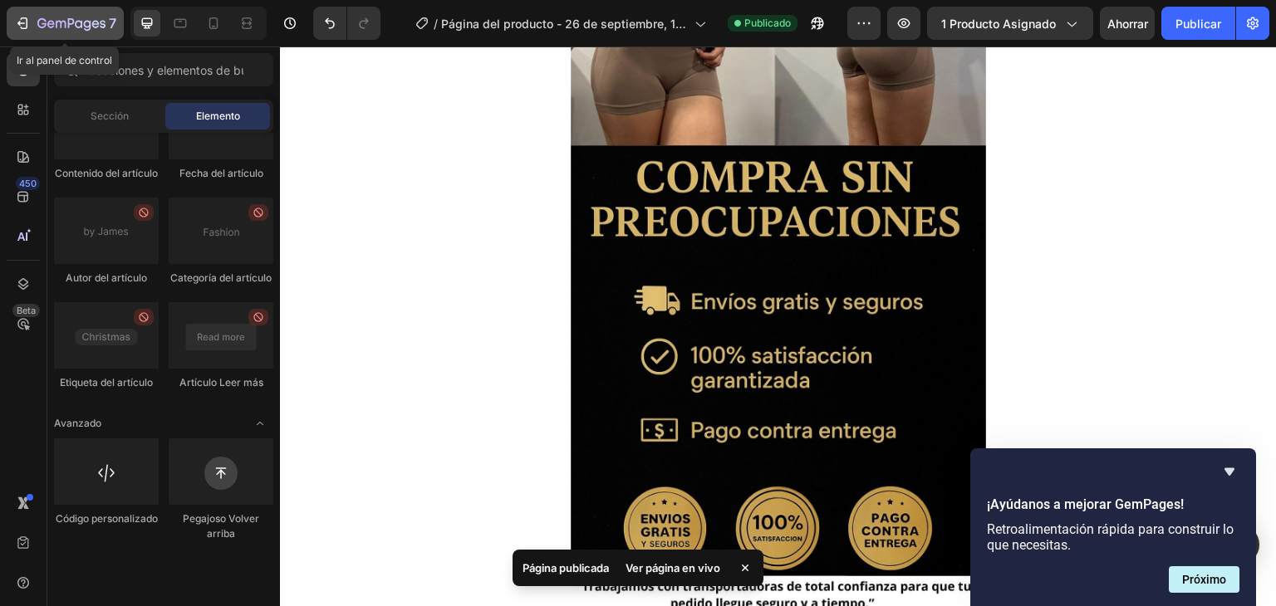
click at [19, 23] on icon "button" at bounding box center [20, 23] width 7 height 5
